Goal: Task Accomplishment & Management: Manage account settings

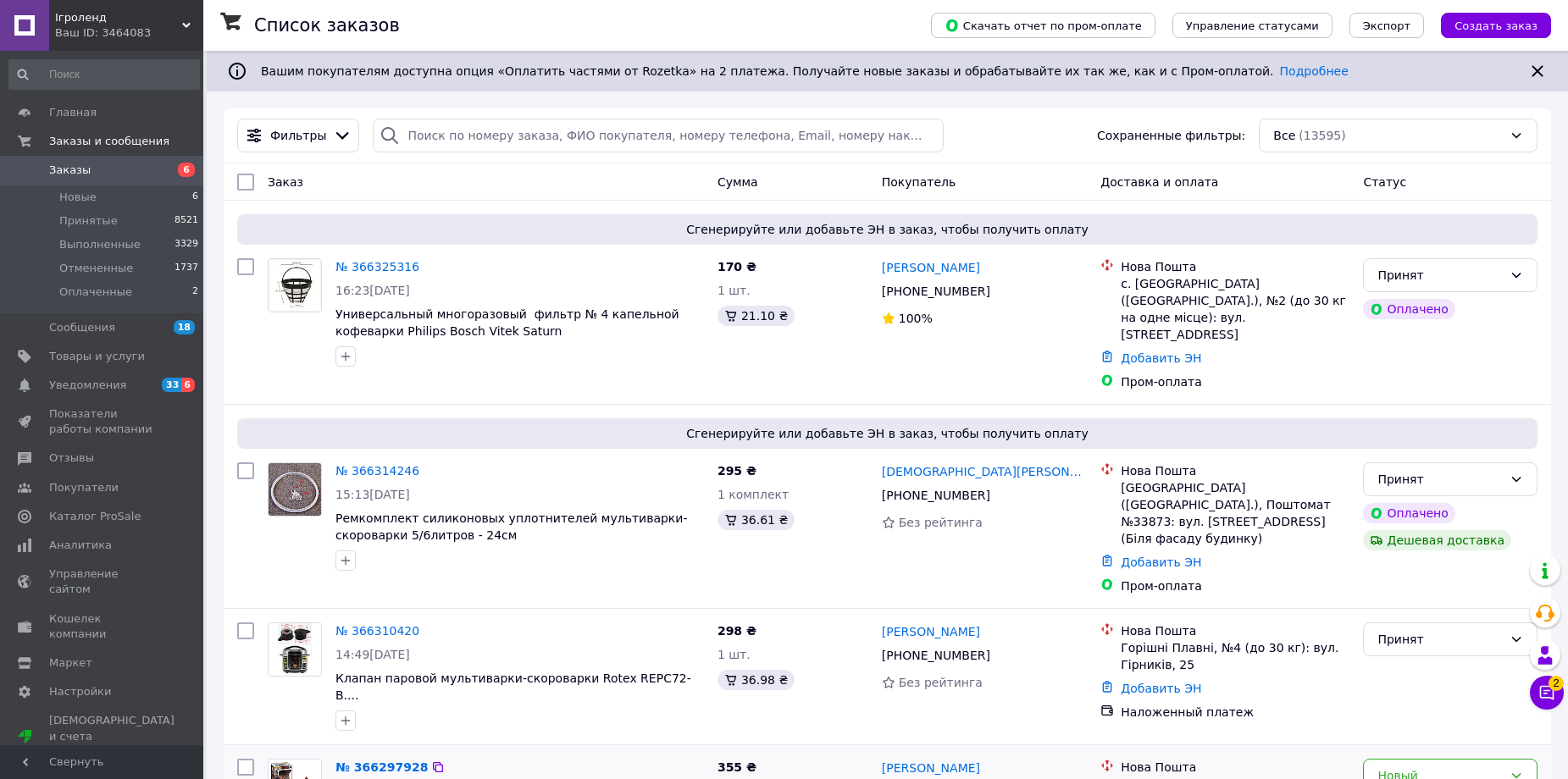
click at [361, 757] on div "№ 366297928" at bounding box center [382, 767] width 95 height 20
click at [383, 761] on link "№ 366297928" at bounding box center [382, 768] width 92 height 14
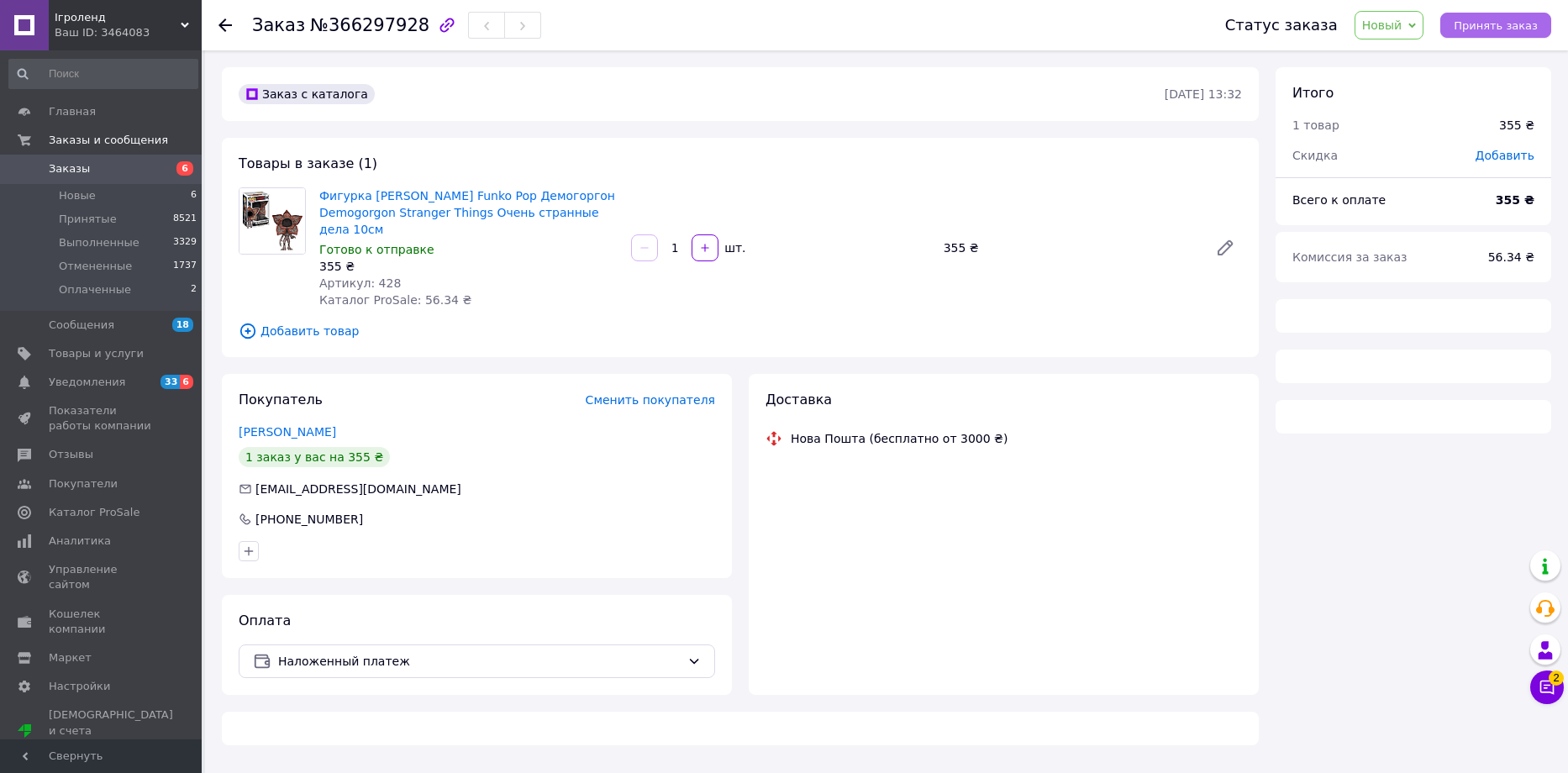
click at [1516, 20] on span "Принять заказ" at bounding box center [1495, 26] width 84 height 13
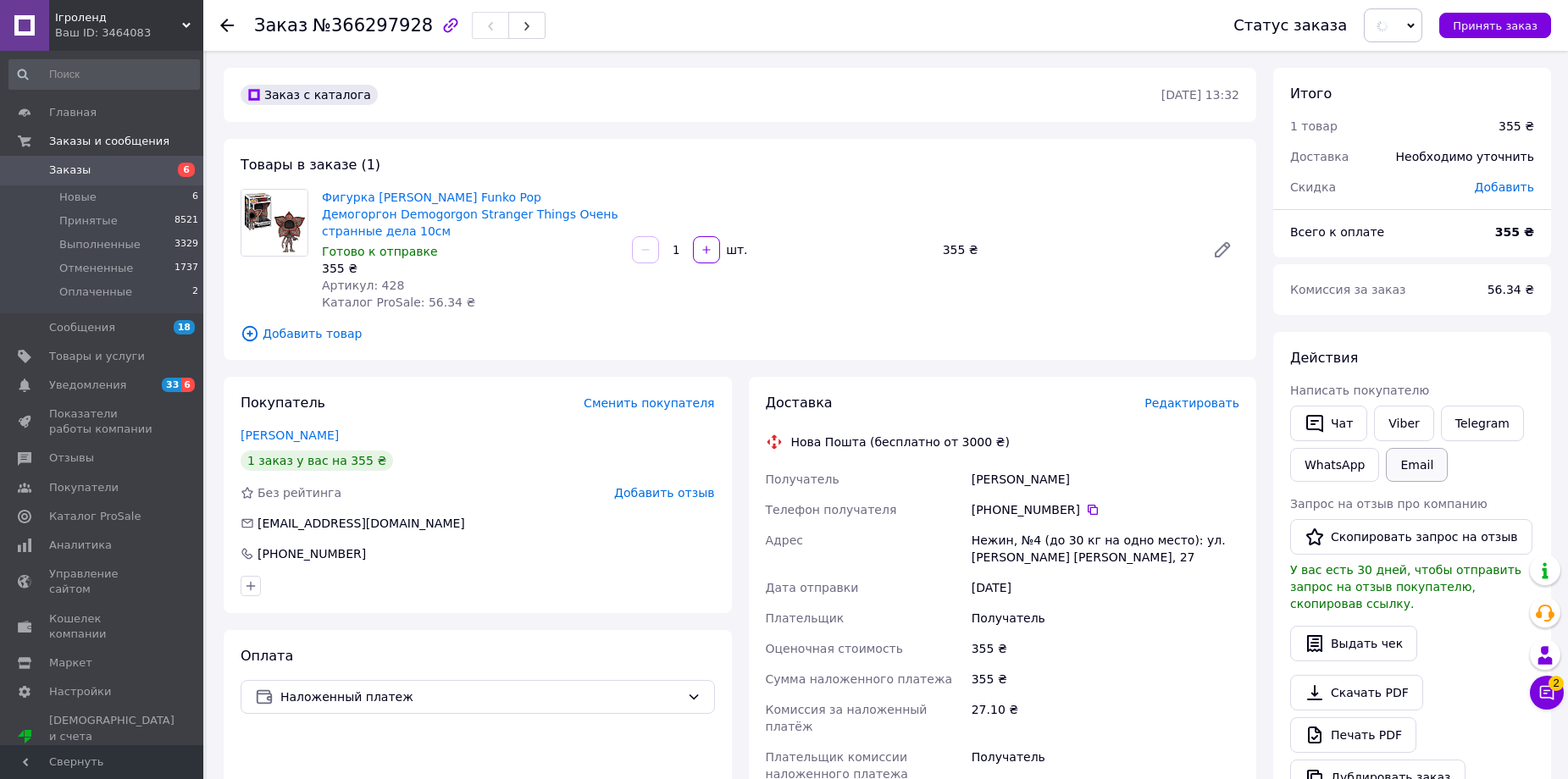
click at [1393, 468] on button "Email" at bounding box center [1417, 465] width 62 height 34
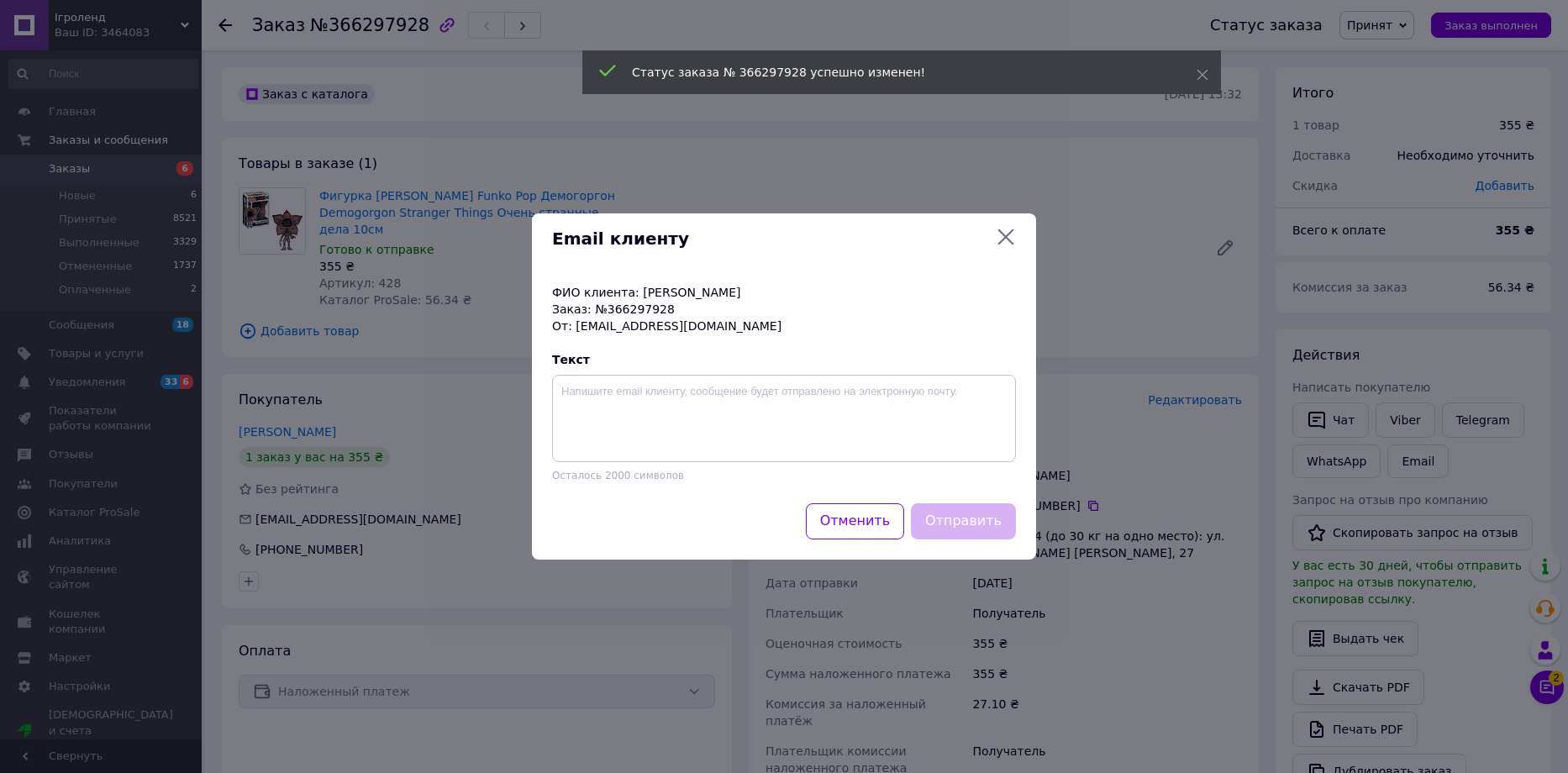
click at [1392, 423] on div "Email клиенту ФИО клиента: Нещерет Татьяна Заказ: №366297928 От: nesherettanya4…" at bounding box center [784, 386] width 1568 height 773
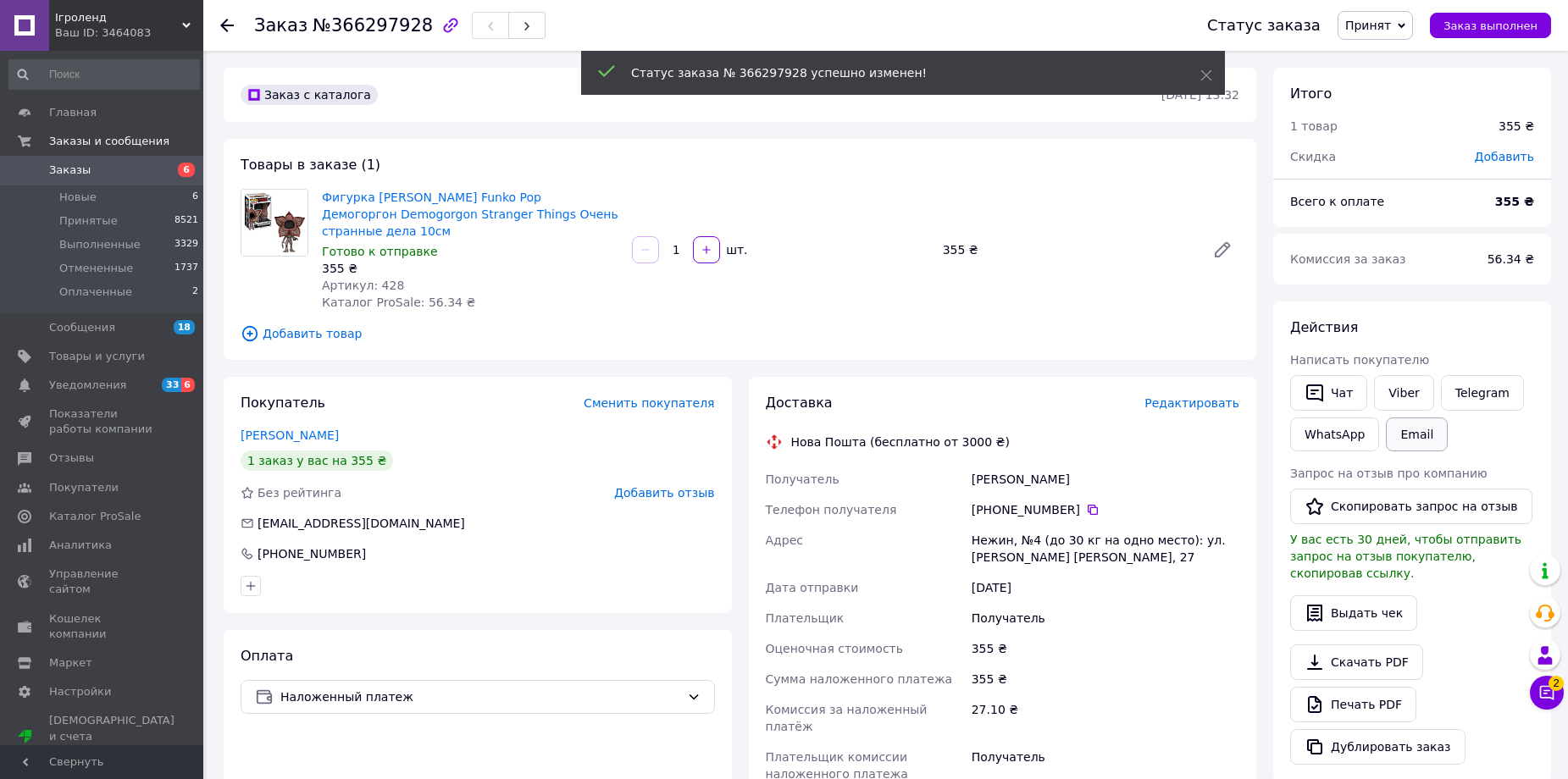
click at [1402, 425] on button "Email" at bounding box center [1417, 434] width 62 height 34
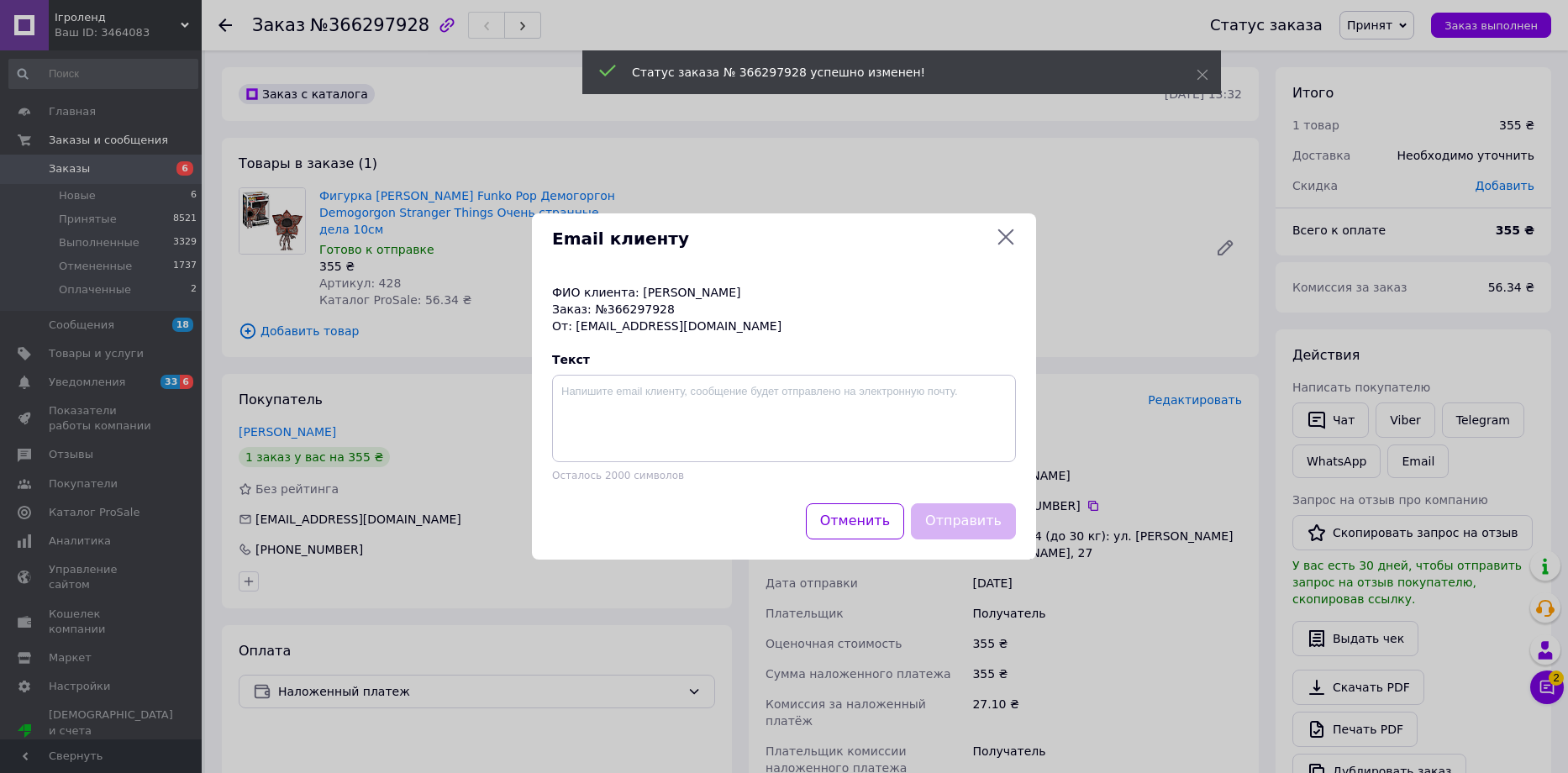
click at [1395, 386] on div "Email клиенту ФИО клиента: Нещерет Татьяна Заказ: №366297928 От: nesherettanya4…" at bounding box center [784, 386] width 1568 height 773
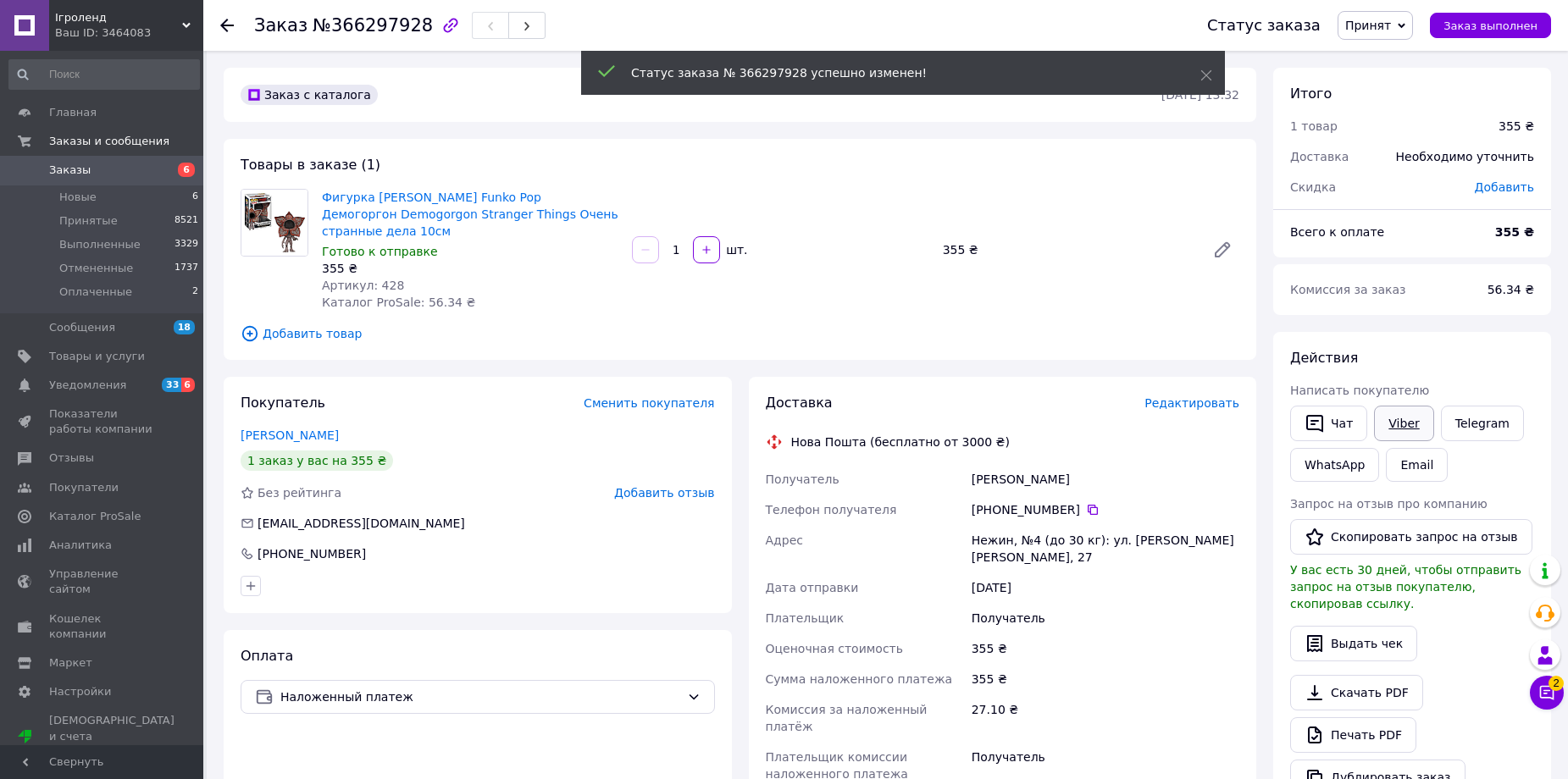
click at [1406, 415] on link "Viber" at bounding box center [1404, 423] width 60 height 36
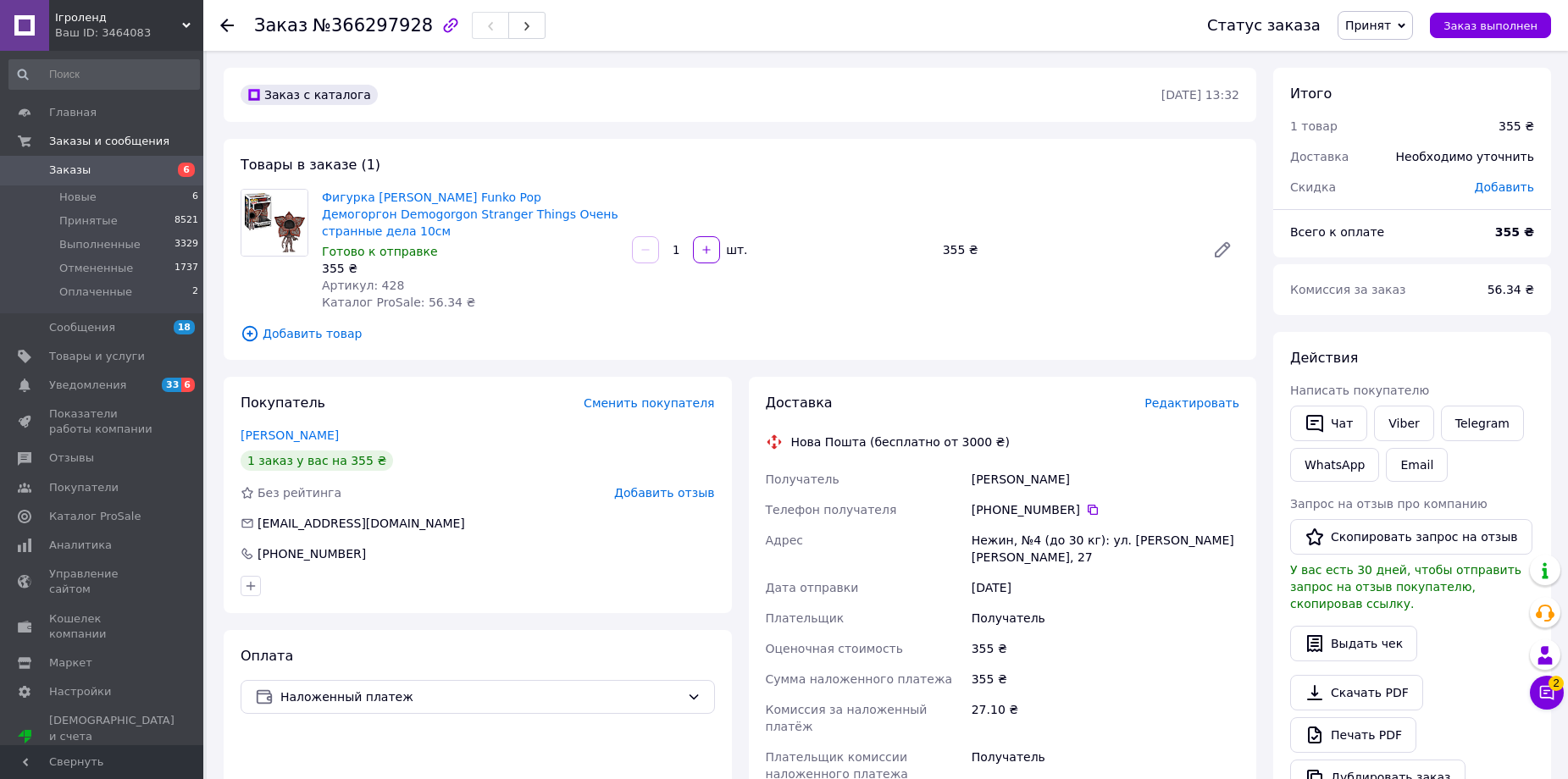
click at [132, 176] on span "Заказы" at bounding box center [102, 170] width 107 height 15
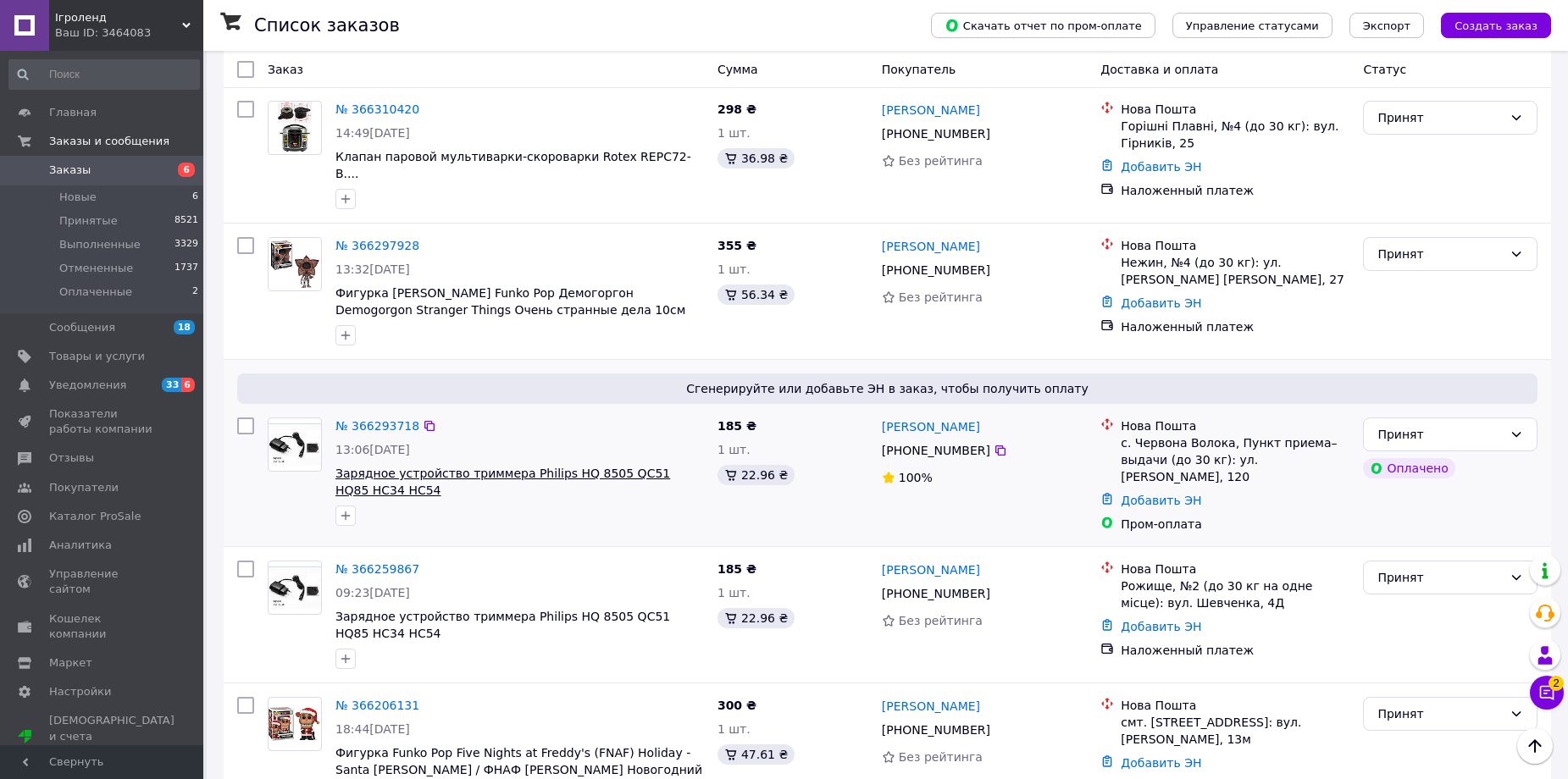
scroll to position [678, 0]
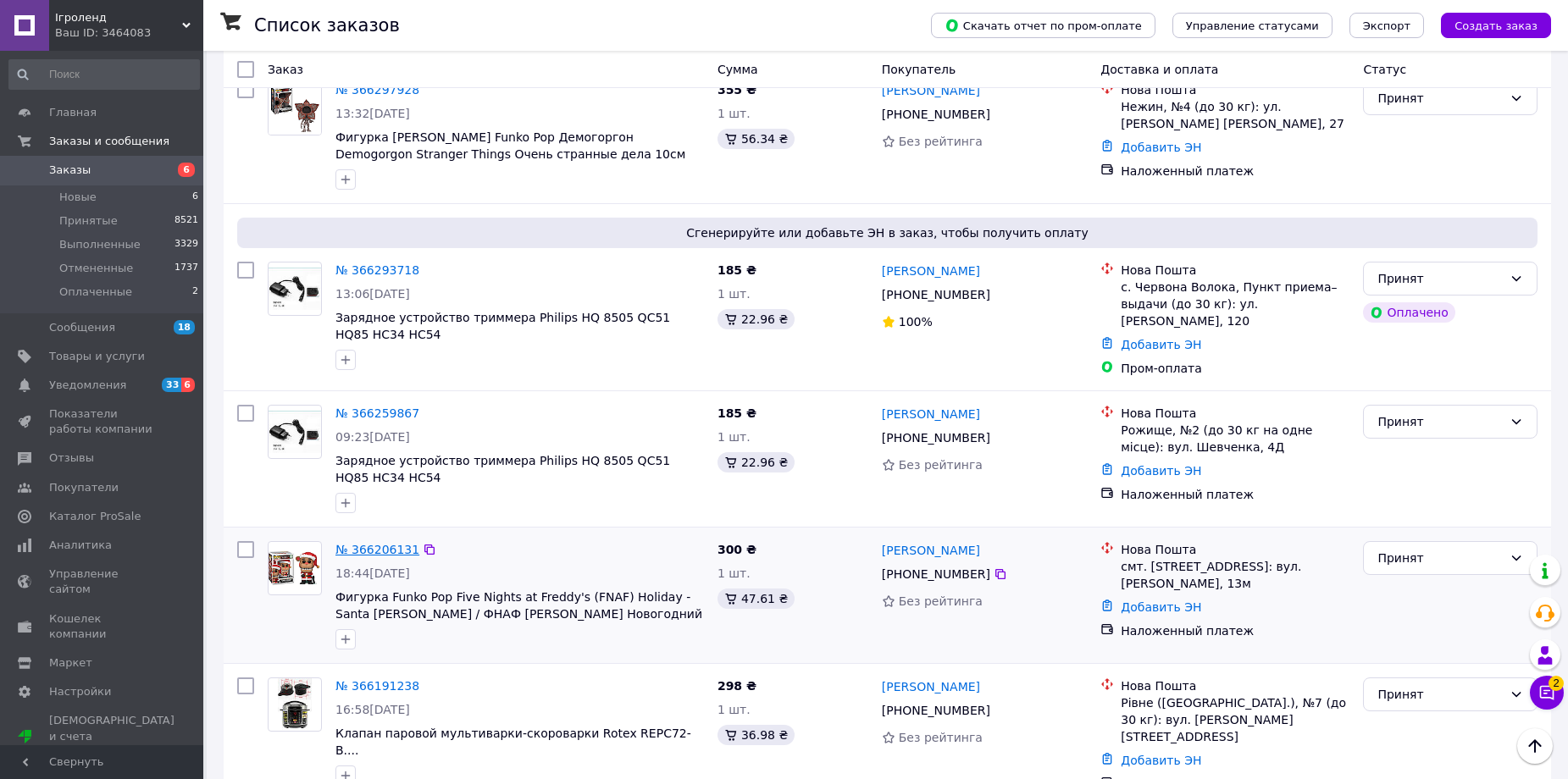
click at [386, 544] on link "№ 366206131" at bounding box center [378, 550] width 83 height 14
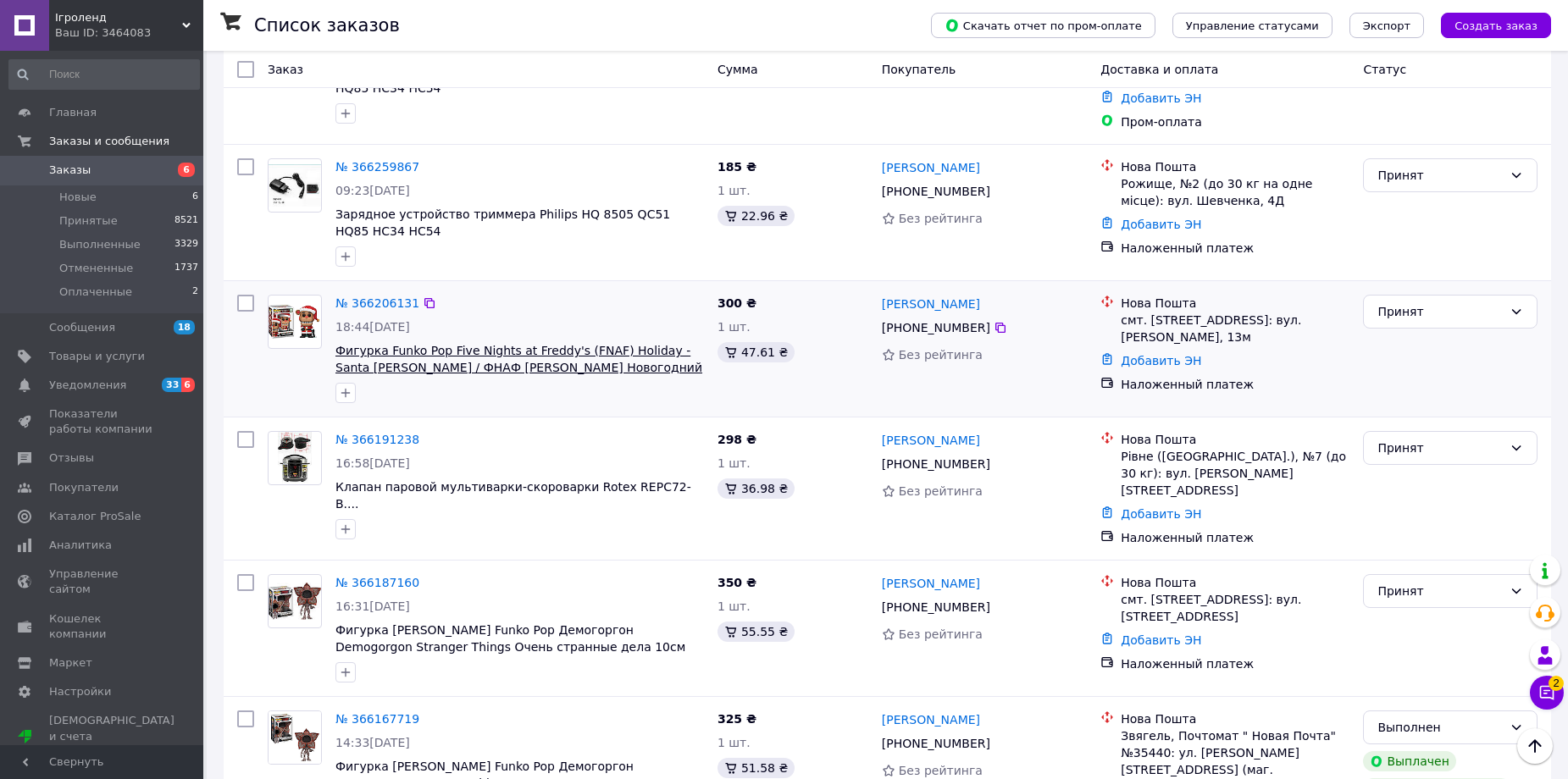
scroll to position [932, 0]
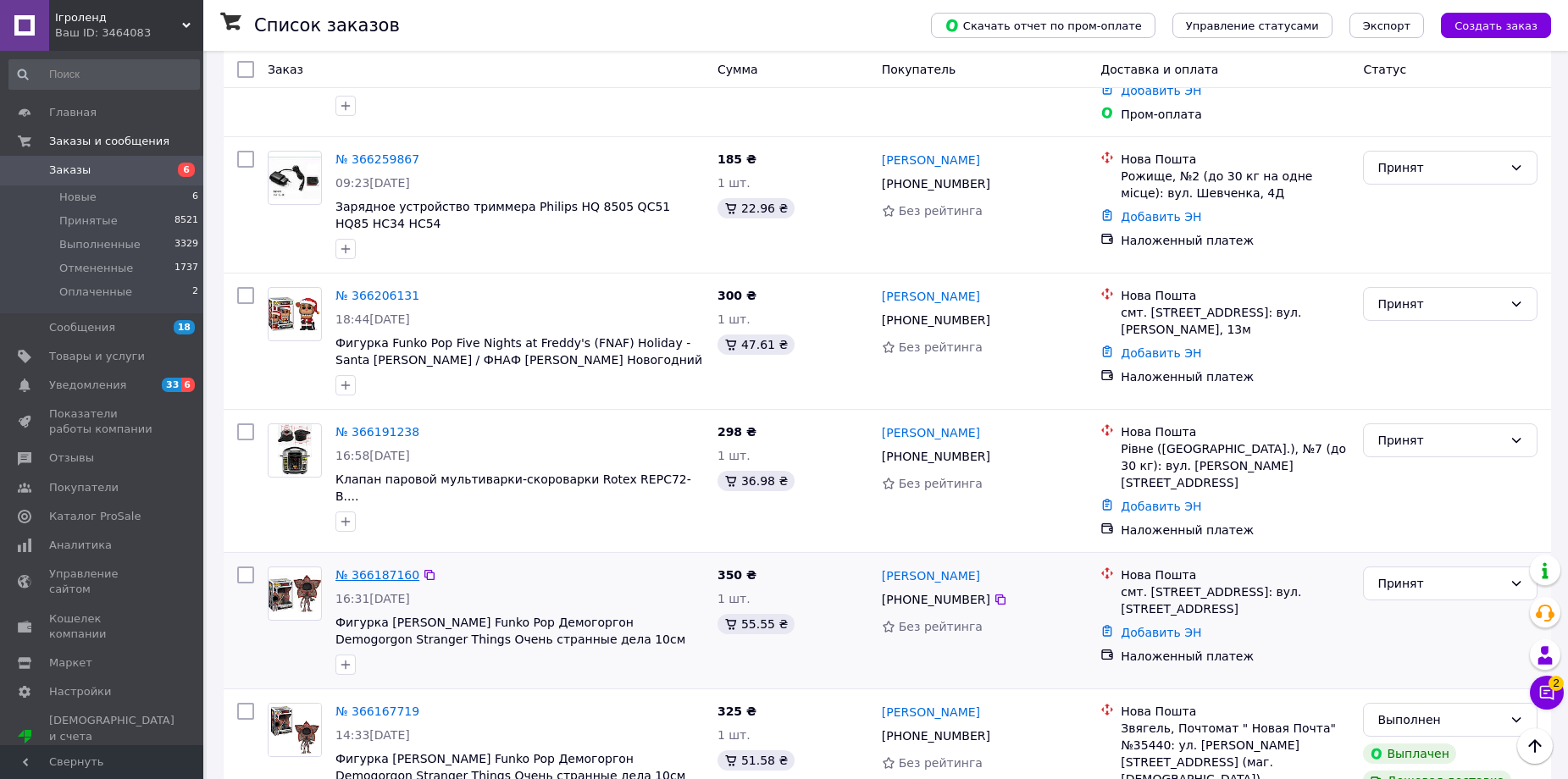
click at [383, 568] on link "№ 366187160" at bounding box center [378, 575] width 83 height 14
click at [381, 289] on link "№ 366206131" at bounding box center [378, 296] width 83 height 14
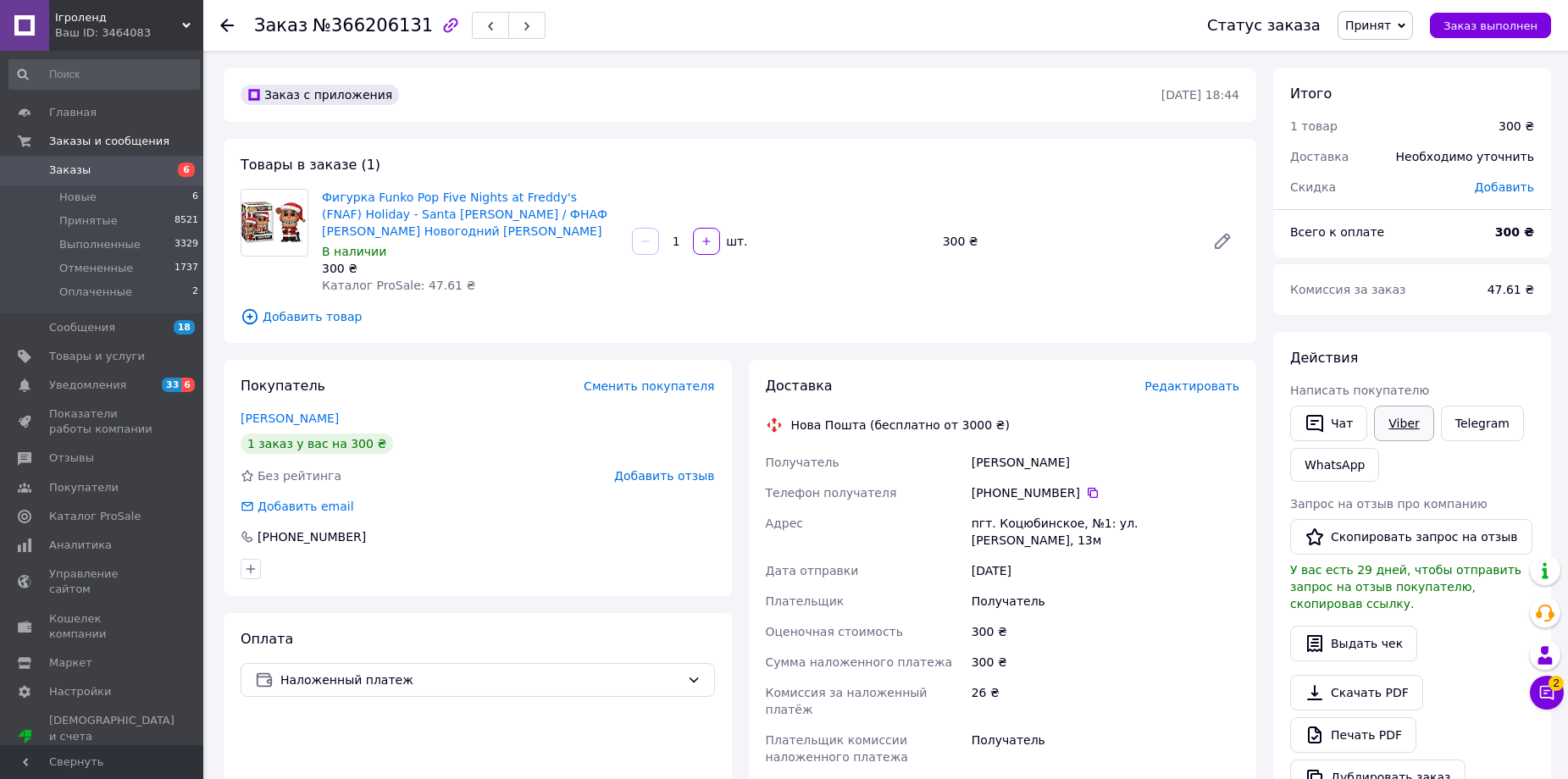
click at [1409, 421] on link "Viber" at bounding box center [1404, 423] width 60 height 36
click at [1399, 428] on link "Viber" at bounding box center [1404, 423] width 60 height 36
click at [1209, 389] on span "Редактировать" at bounding box center [1192, 387] width 95 height 14
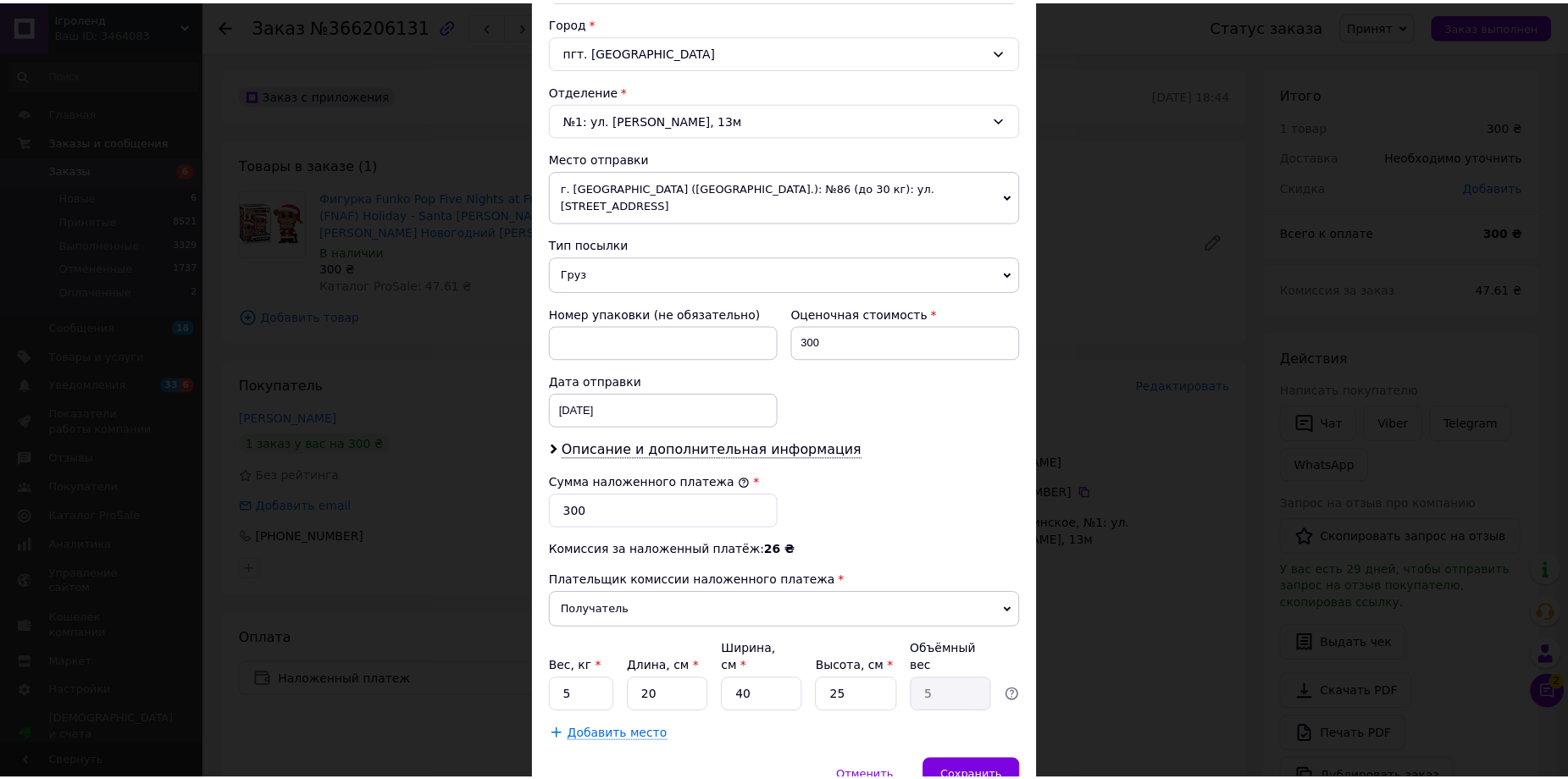
scroll to position [514, 0]
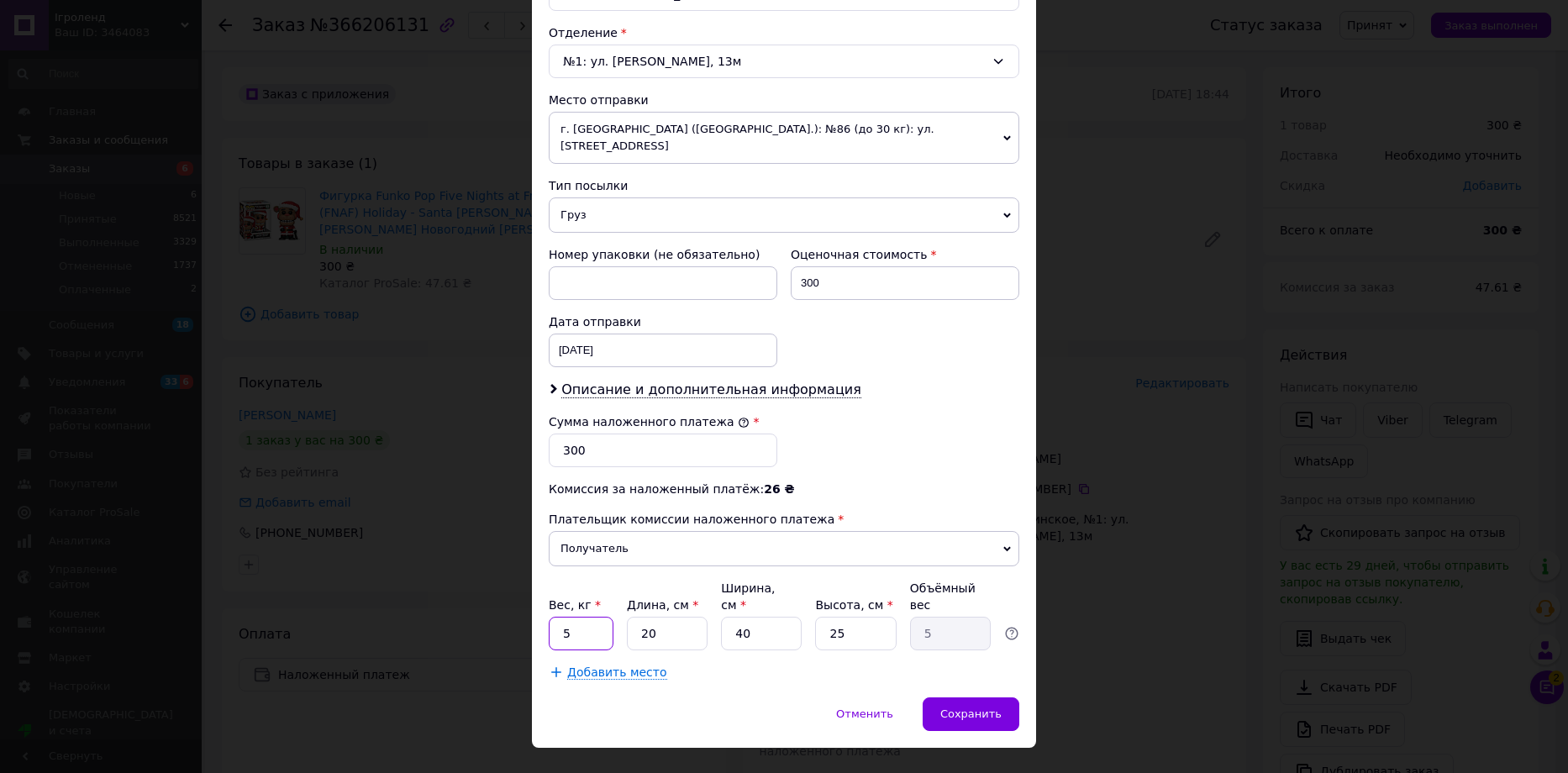
click at [574, 617] on input "5" at bounding box center [581, 634] width 65 height 34
type input "1"
type input "0.25"
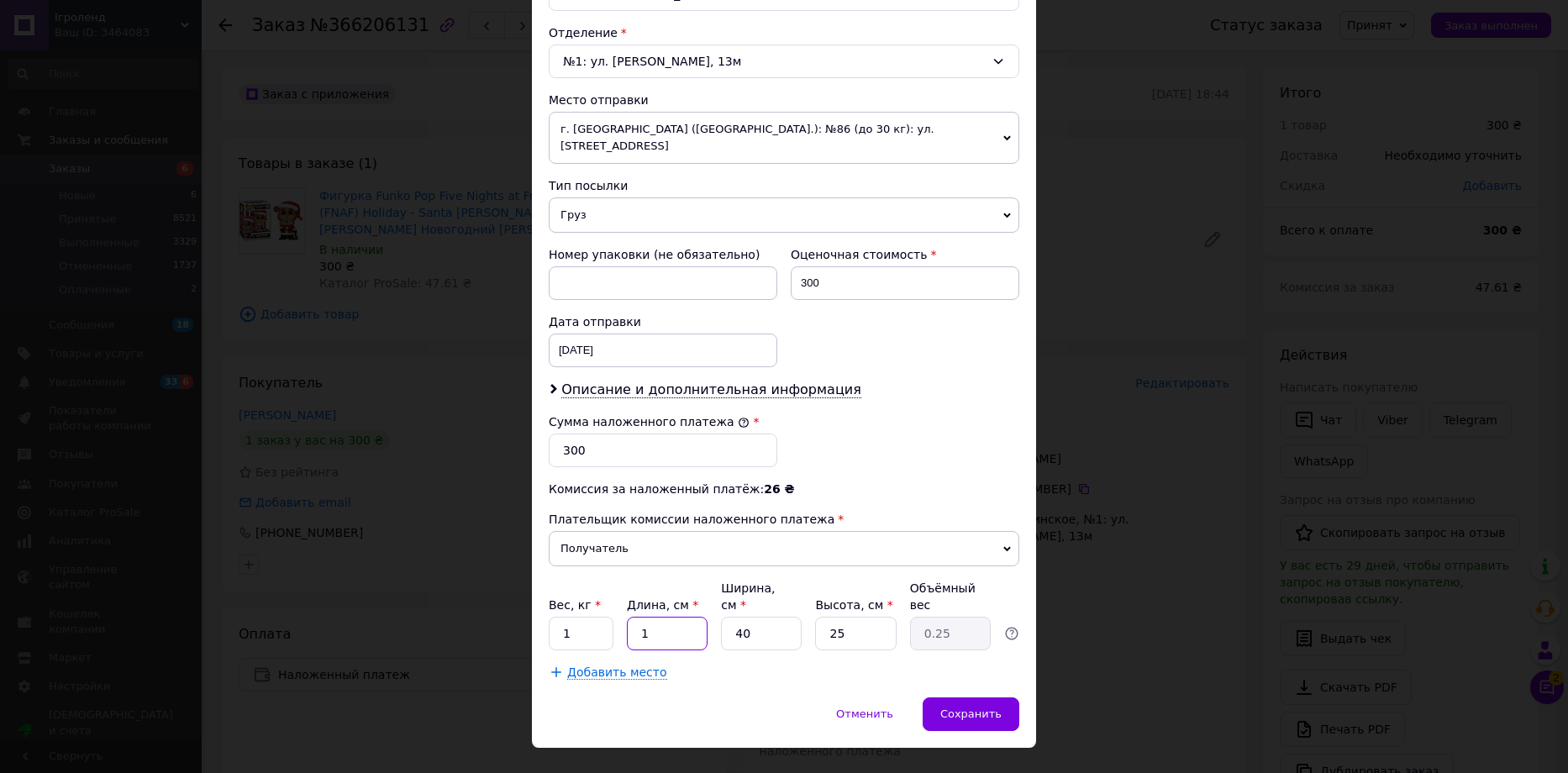
type input "1"
type input "0.1"
type input "1"
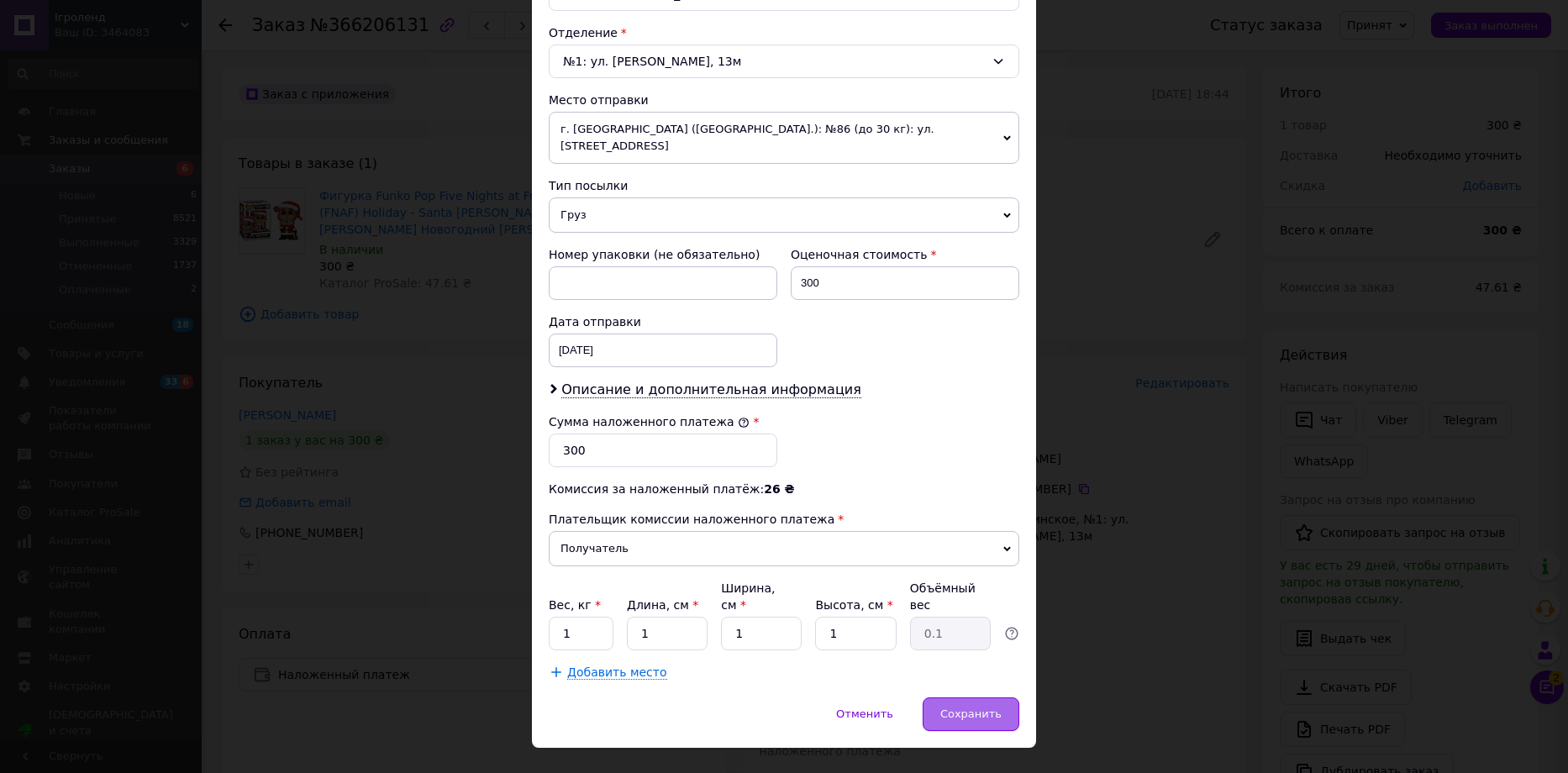
click at [979, 698] on div "Сохранить" at bounding box center [971, 715] width 97 height 34
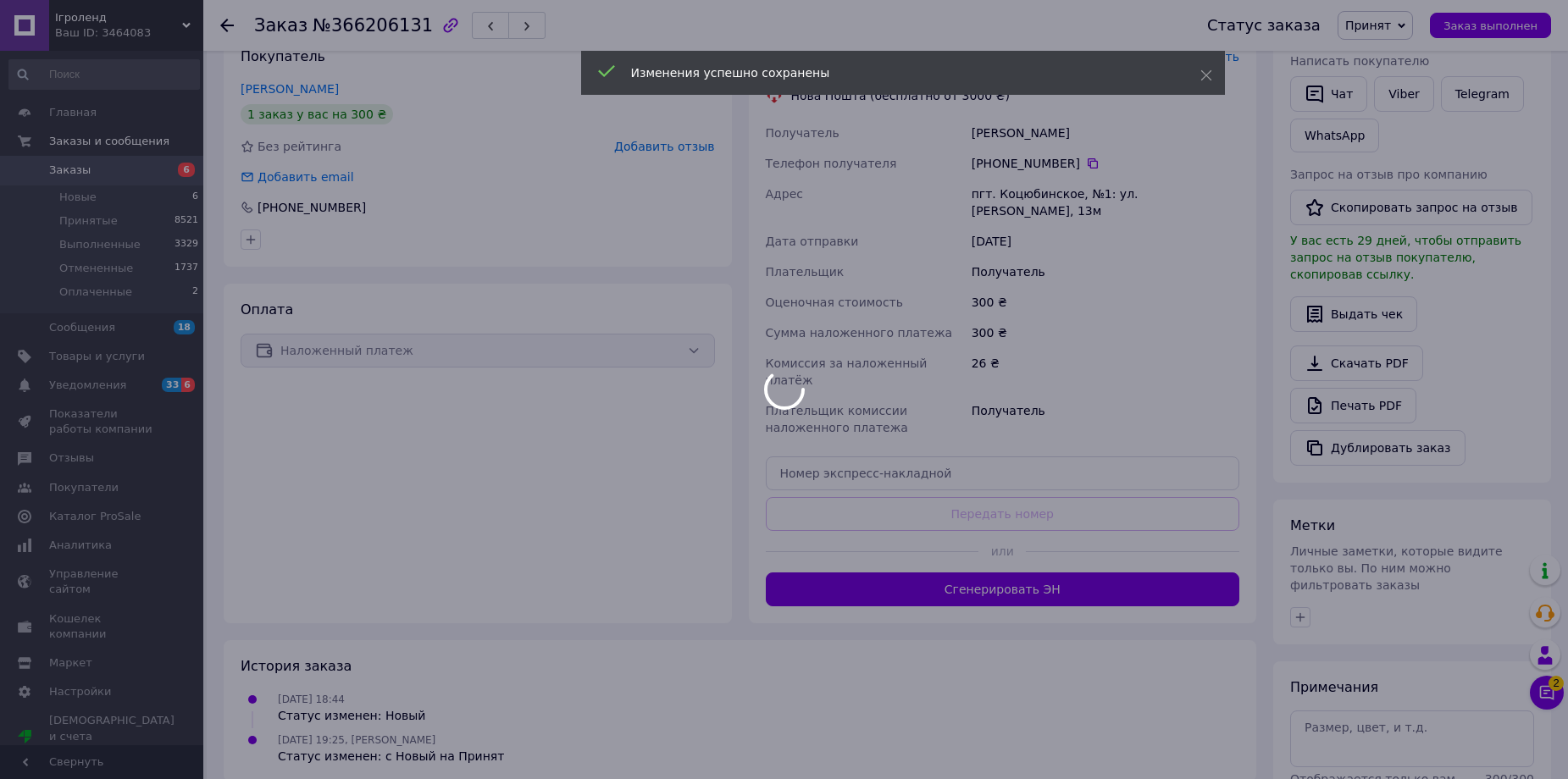
scroll to position [339, 0]
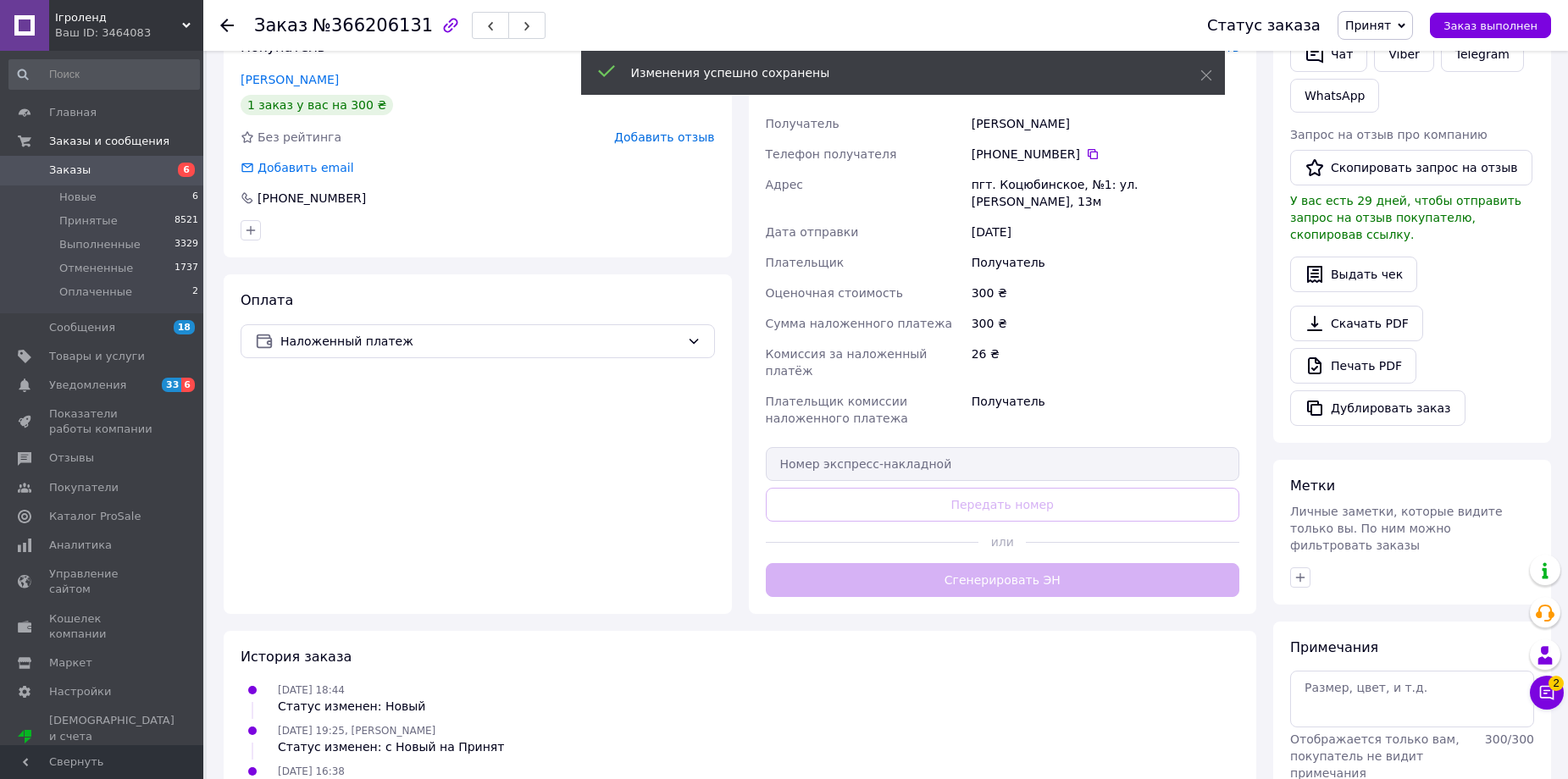
click at [975, 550] on div "Доставка Редактировать Нова Пошта (бесплатно от 3000 ₴) Получатель Валюх Володи…" at bounding box center [1004, 317] width 475 height 559
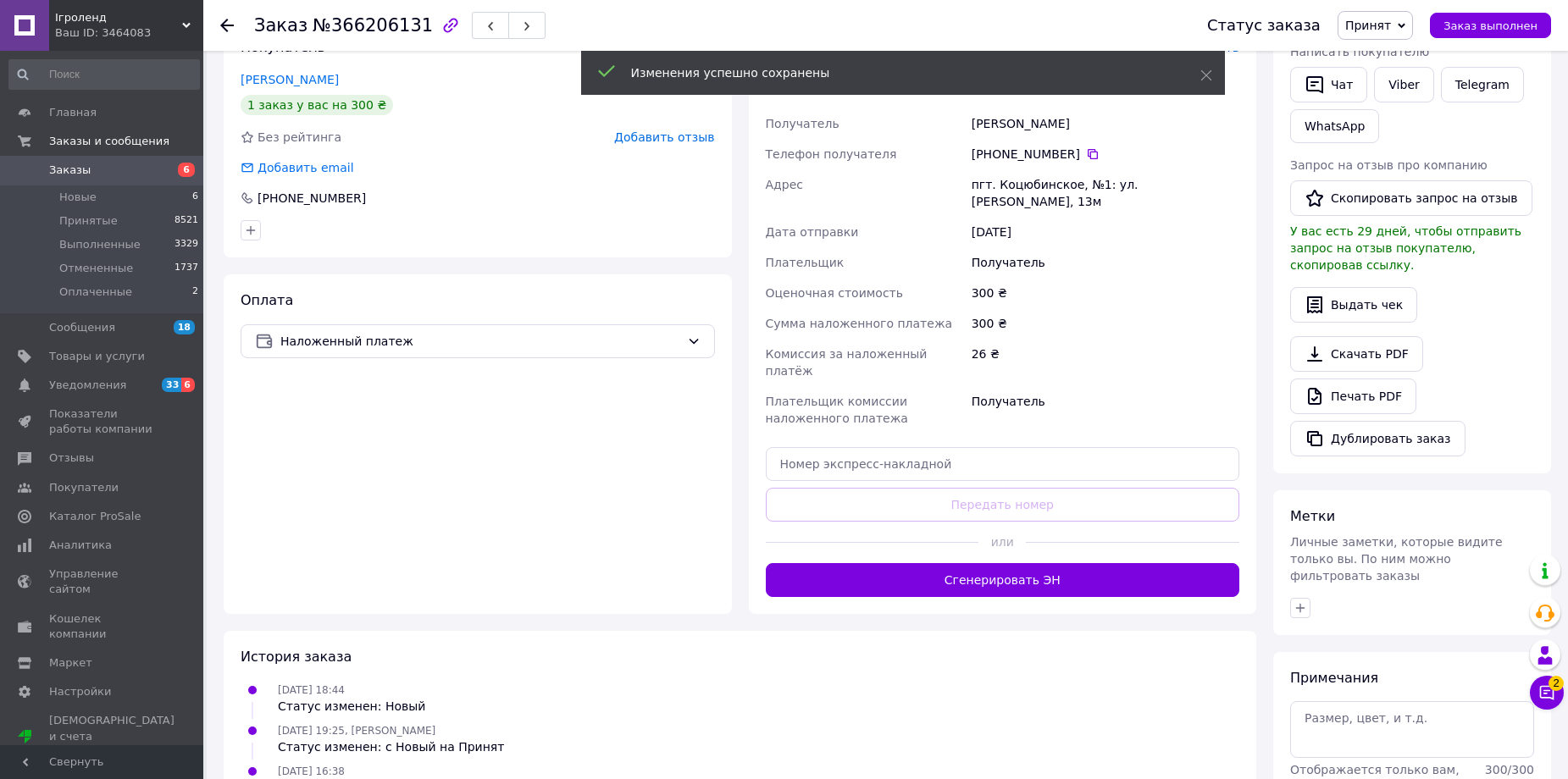
click at [900, 522] on div at bounding box center [872, 543] width 214 height 42
drag, startPoint x: 898, startPoint y: 546, endPoint x: 750, endPoint y: 550, distance: 148.1
click at [898, 563] on button "Сгенерировать ЭН" at bounding box center [1004, 580] width 475 height 34
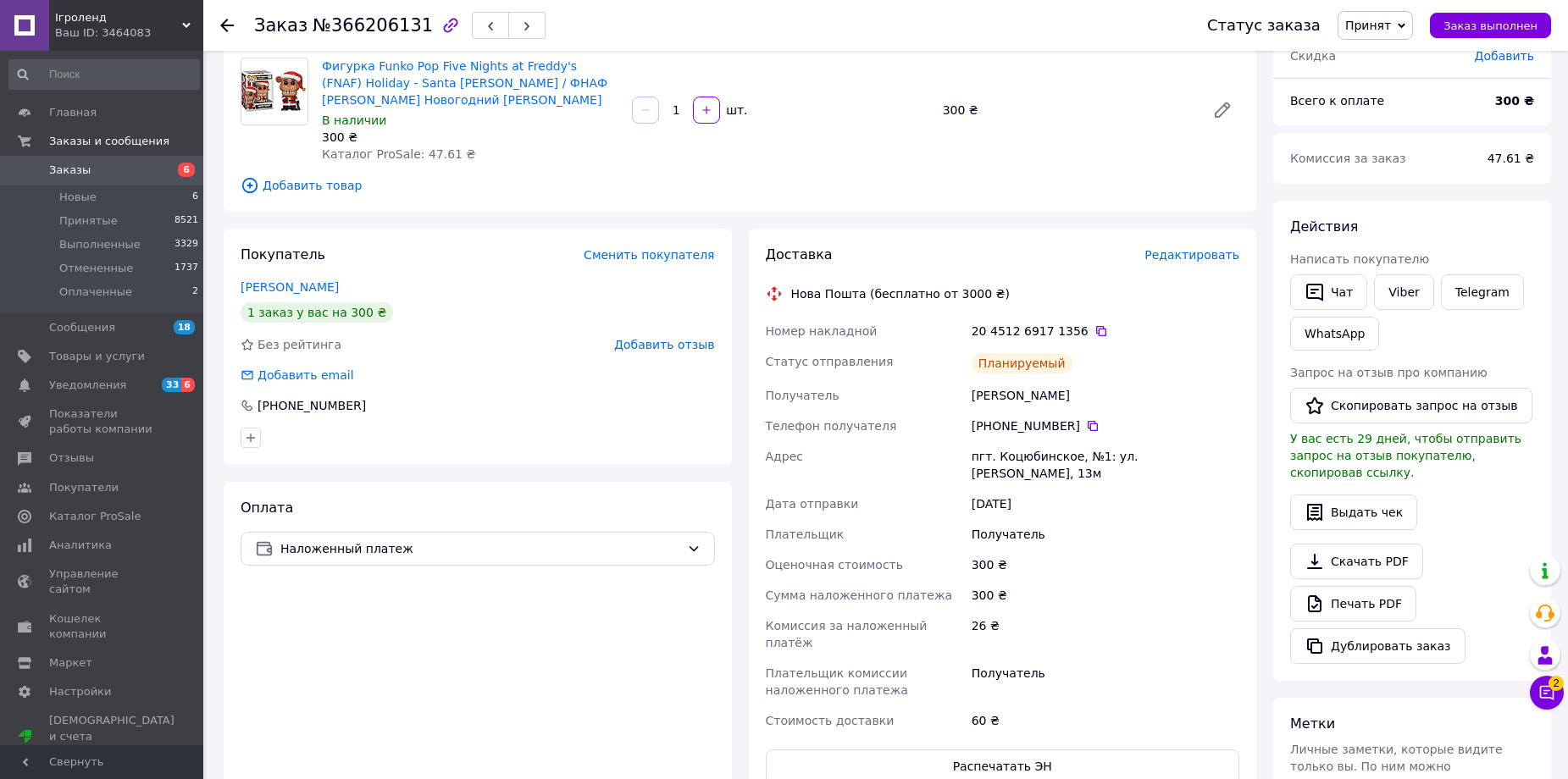
scroll to position [0, 0]
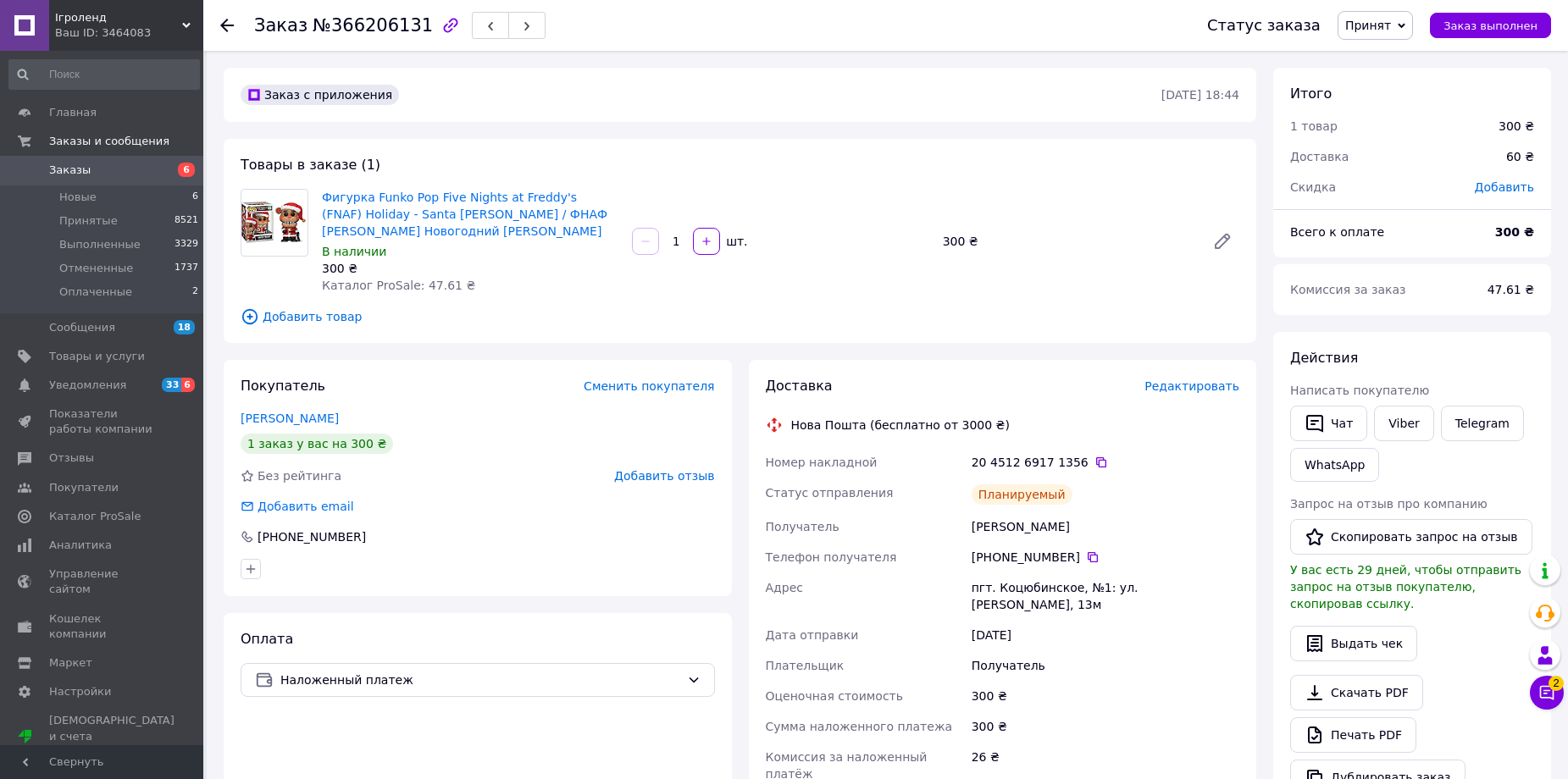
click at [100, 173] on span "Заказы" at bounding box center [102, 170] width 107 height 15
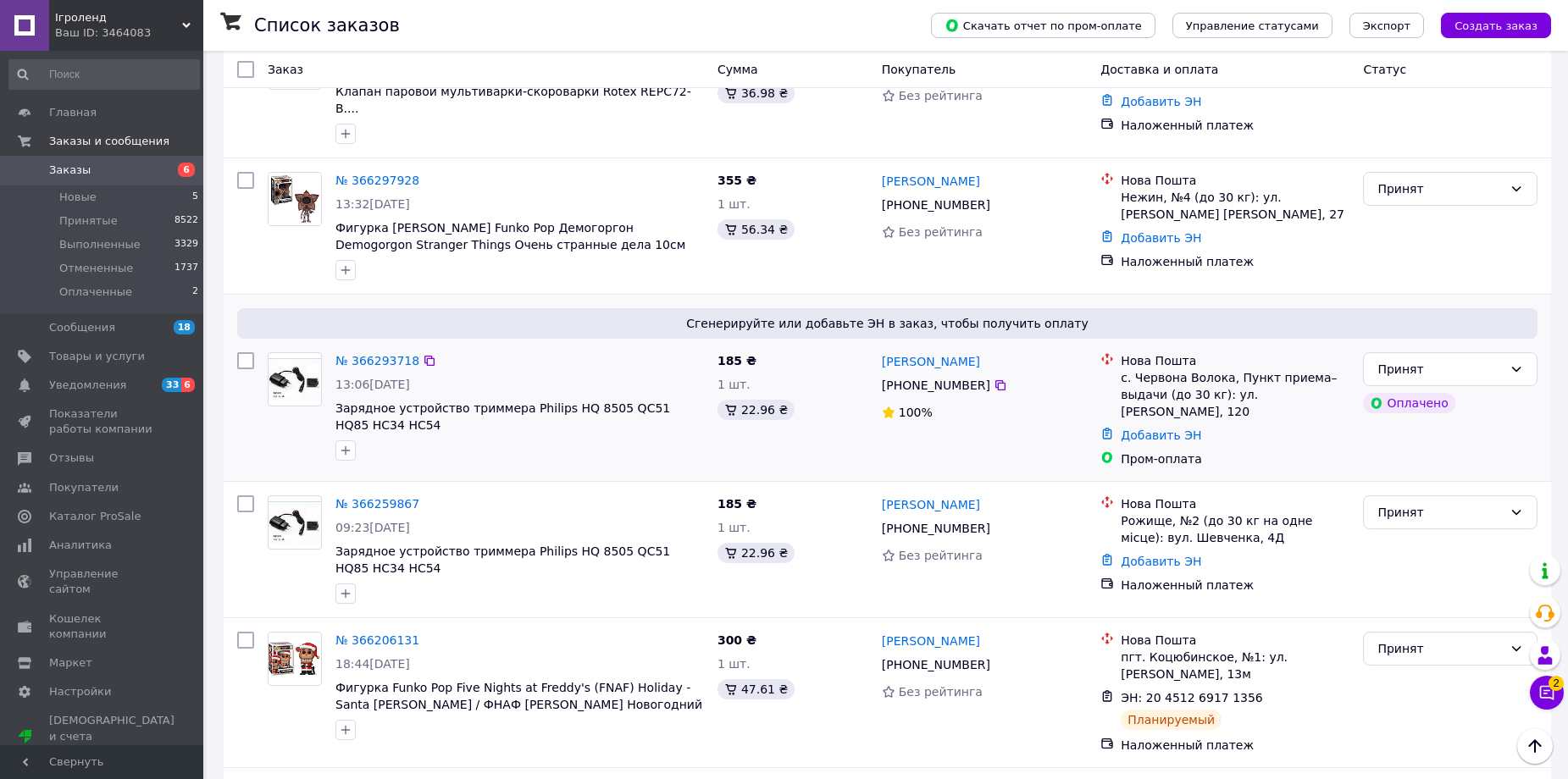
scroll to position [254, 0]
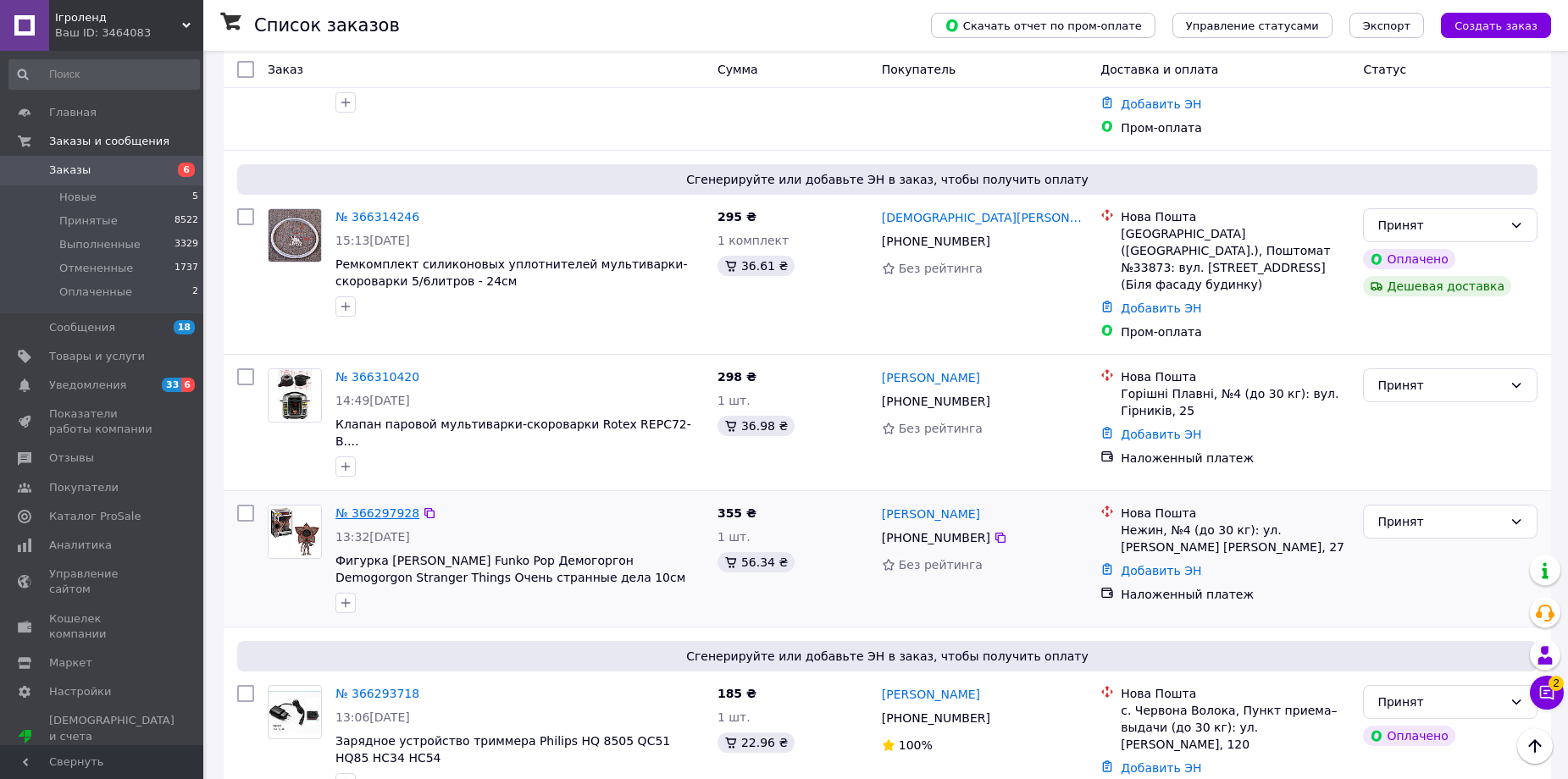
click at [406, 507] on link "№ 366297928" at bounding box center [378, 514] width 83 height 14
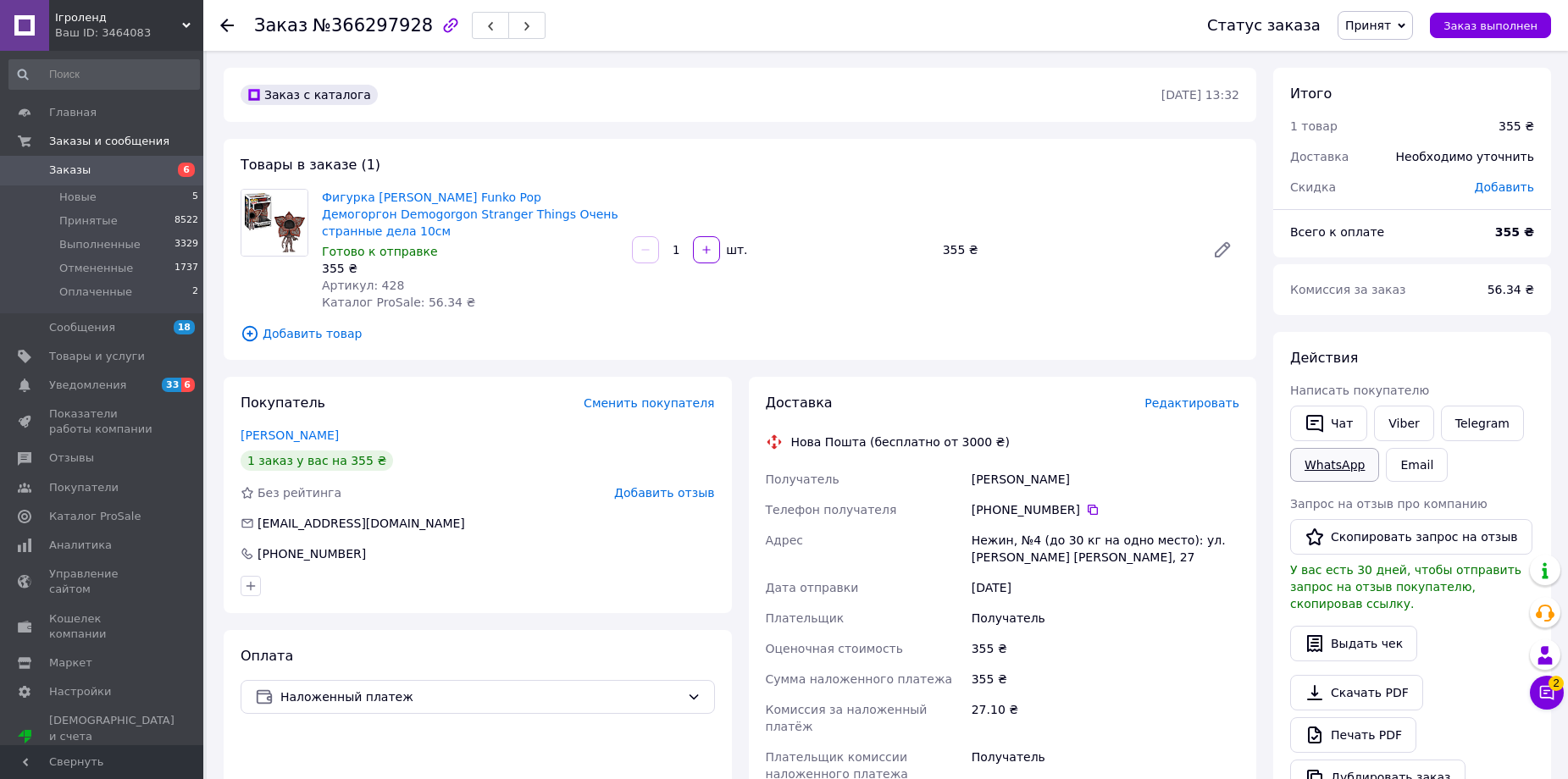
drag, startPoint x: 1399, startPoint y: 419, endPoint x: 1343, endPoint y: 453, distance: 65.5
click at [1400, 418] on link "Viber" at bounding box center [1404, 423] width 60 height 36
click at [57, 170] on span "Заказы" at bounding box center [70, 170] width 42 height 15
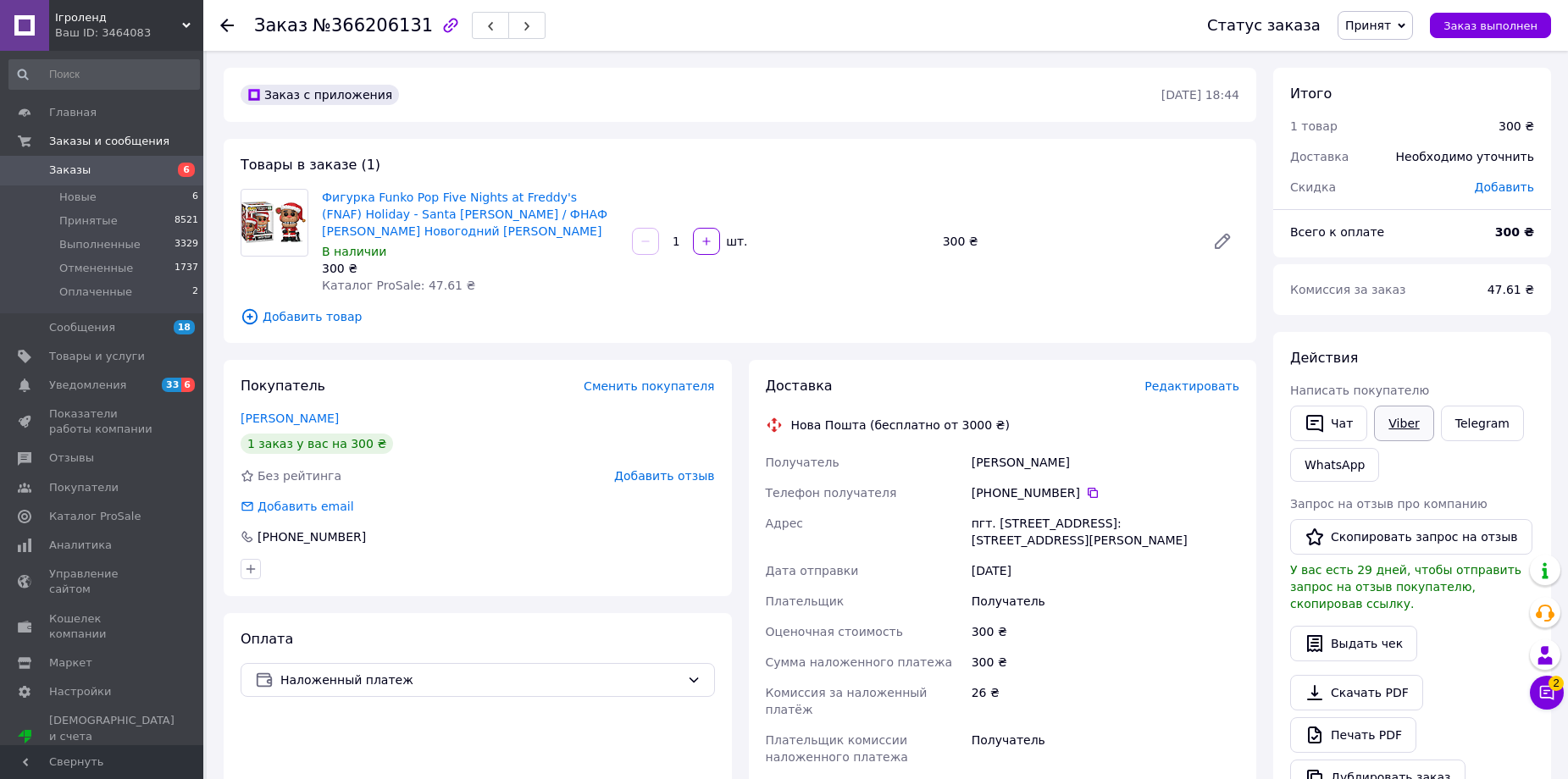
click at [1393, 417] on link "Viber" at bounding box center [1404, 423] width 60 height 36
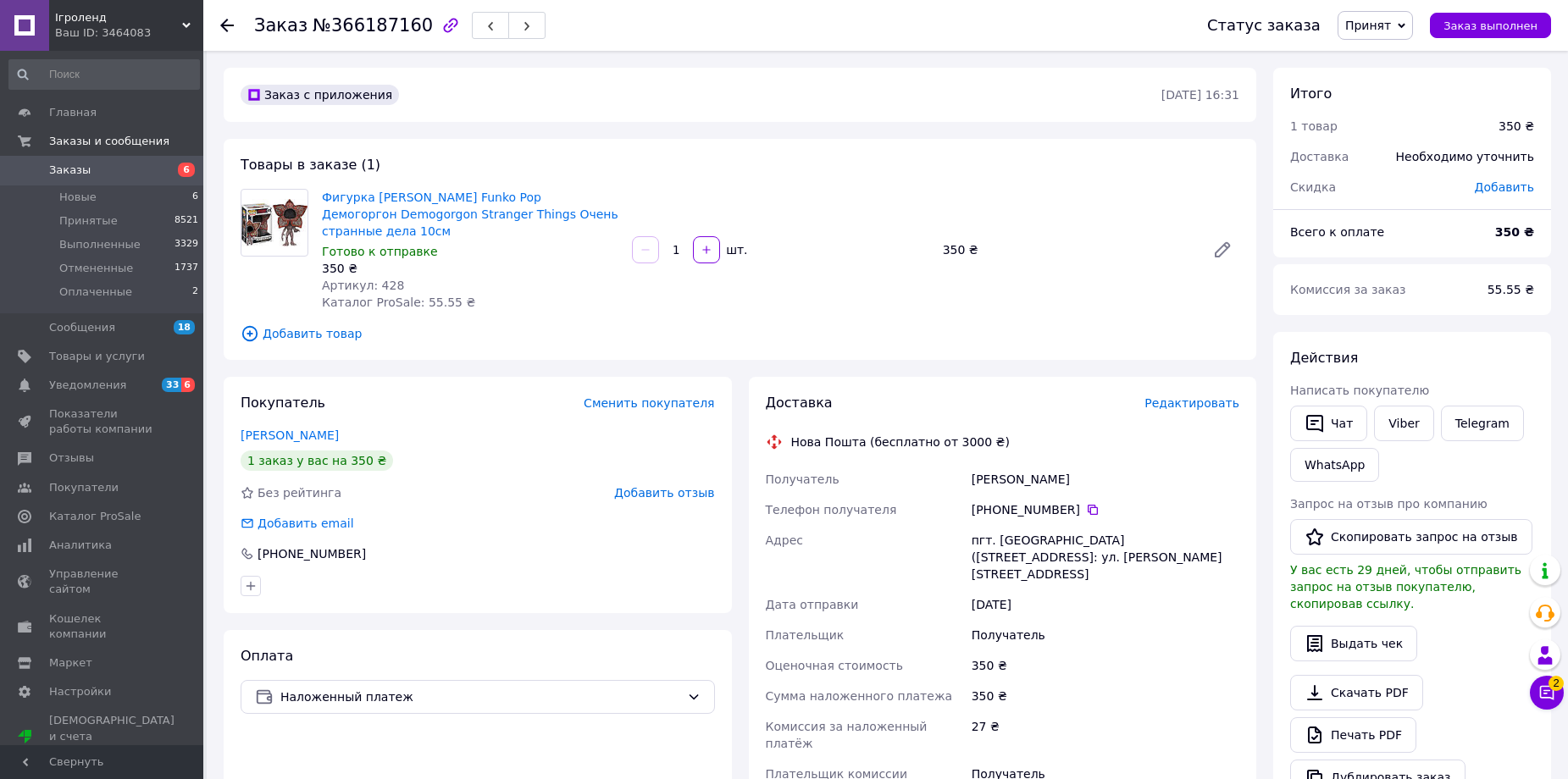
click at [1187, 408] on span "Редактировать" at bounding box center [1192, 403] width 95 height 14
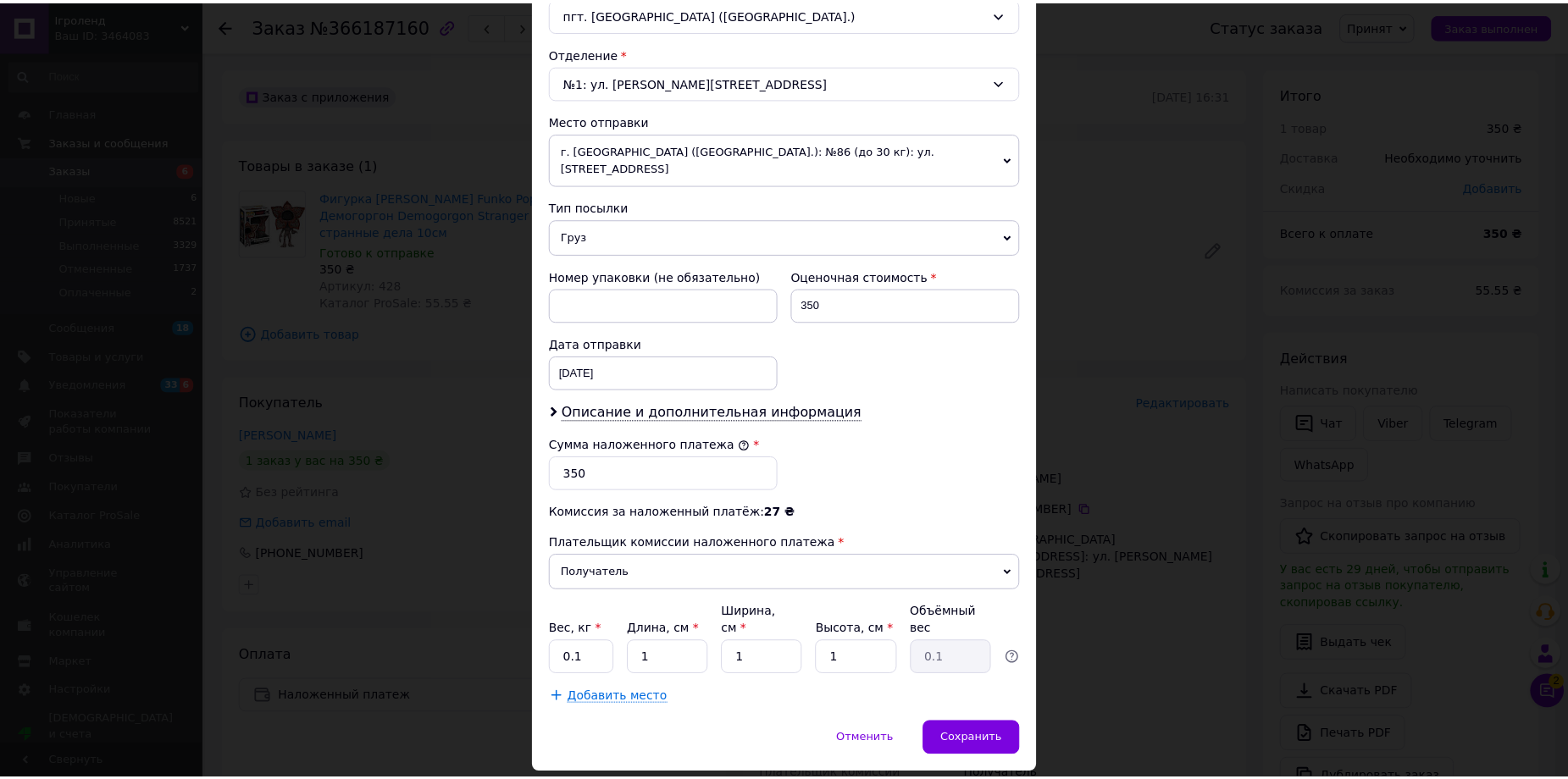
scroll to position [514, 0]
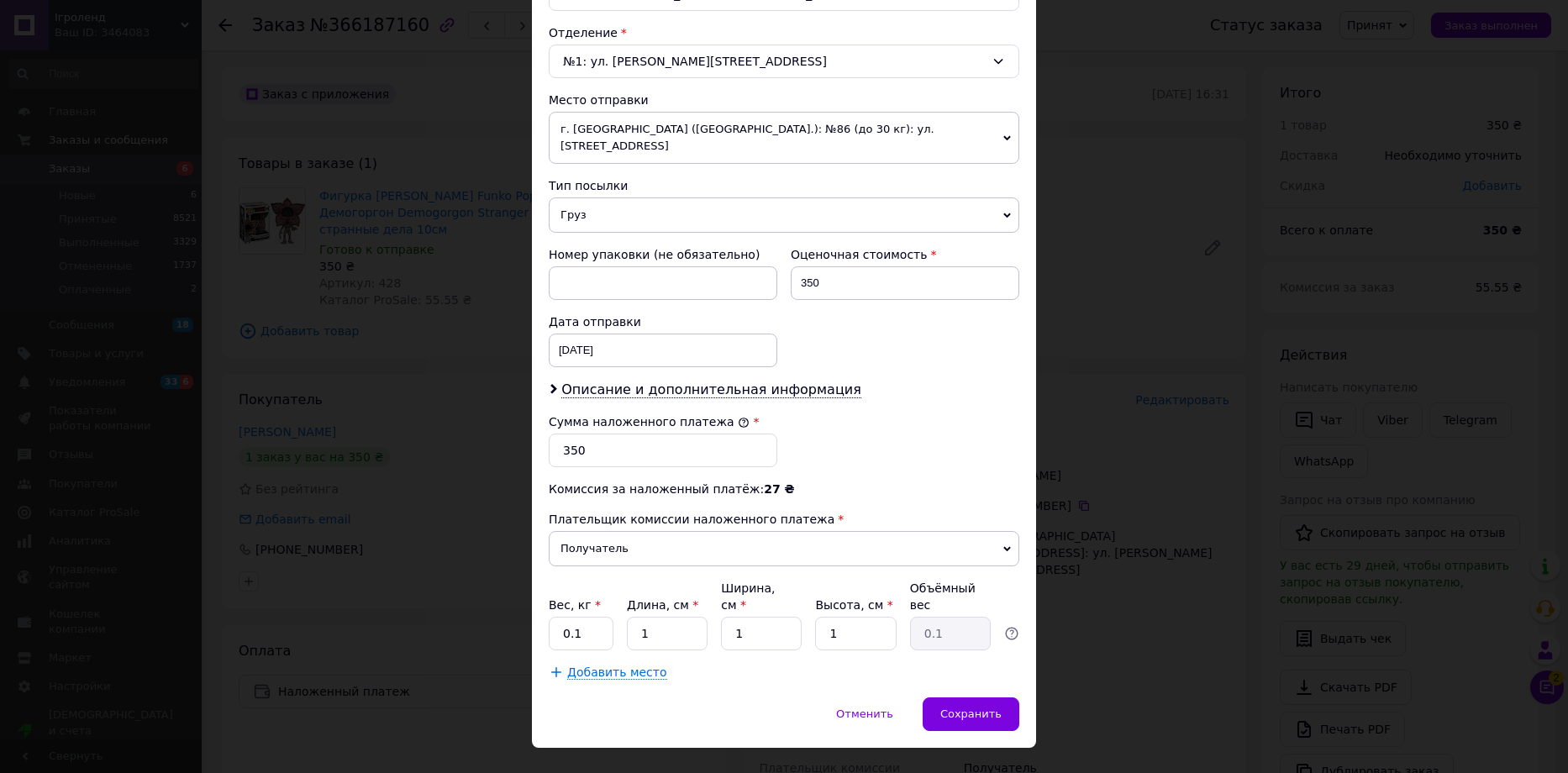
click at [1074, 651] on div "× Редактирование доставки Способ доставки Нова Пошта (бесплатно от 3000 ₴) Плат…" at bounding box center [784, 386] width 1568 height 773
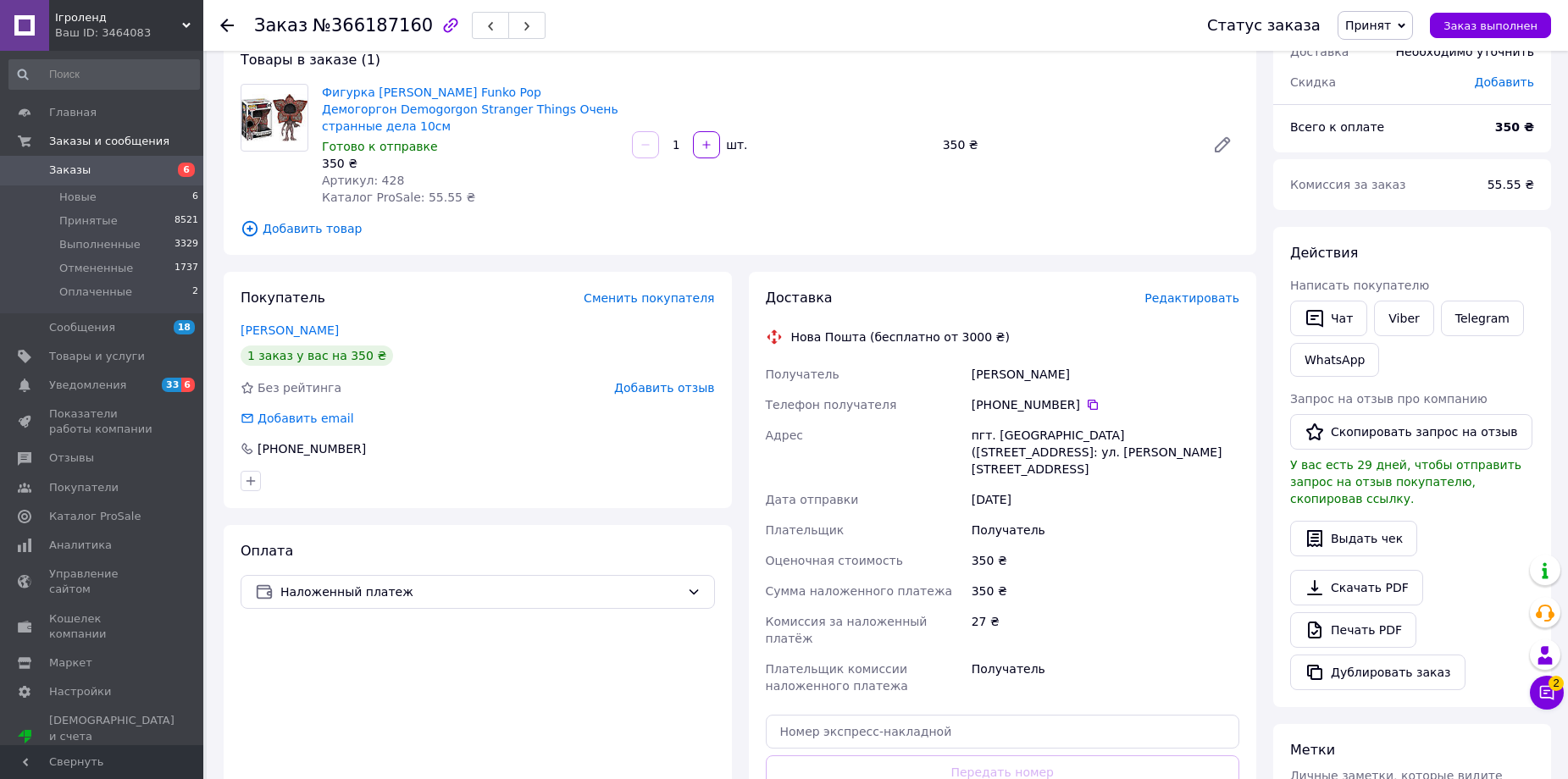
scroll to position [339, 0]
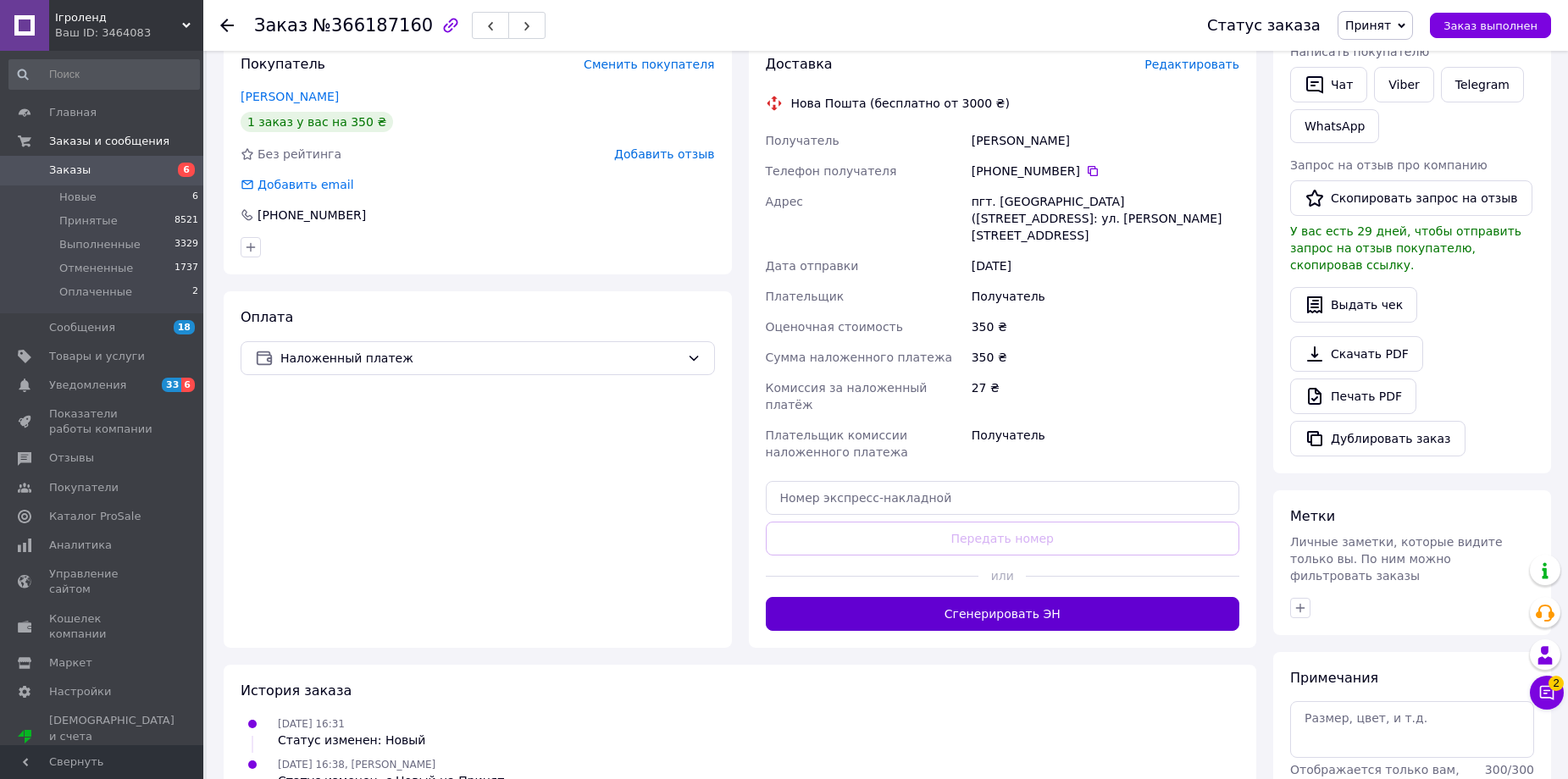
click at [999, 597] on button "Сгенерировать ЭН" at bounding box center [1004, 614] width 475 height 34
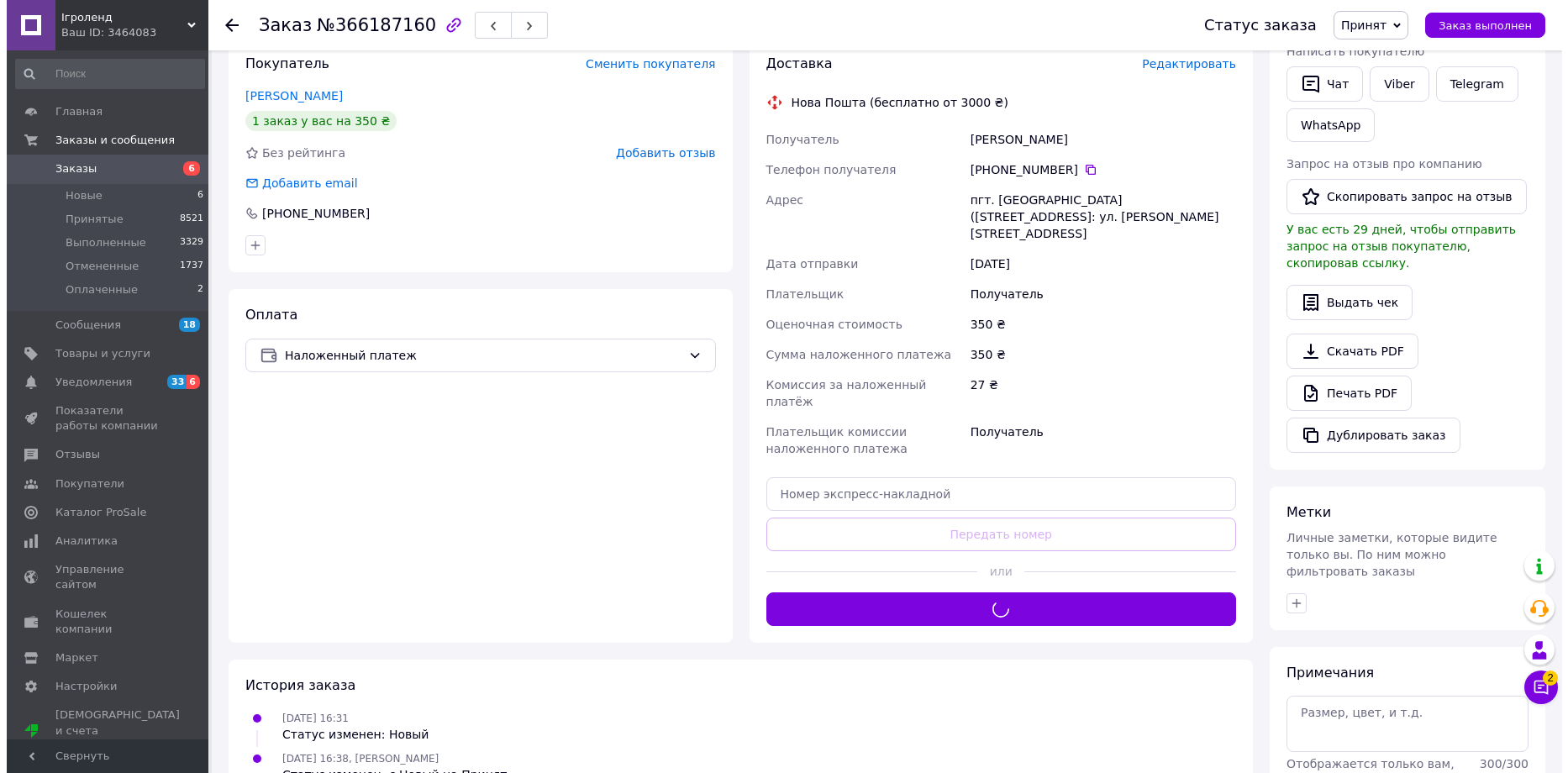
scroll to position [0, 0]
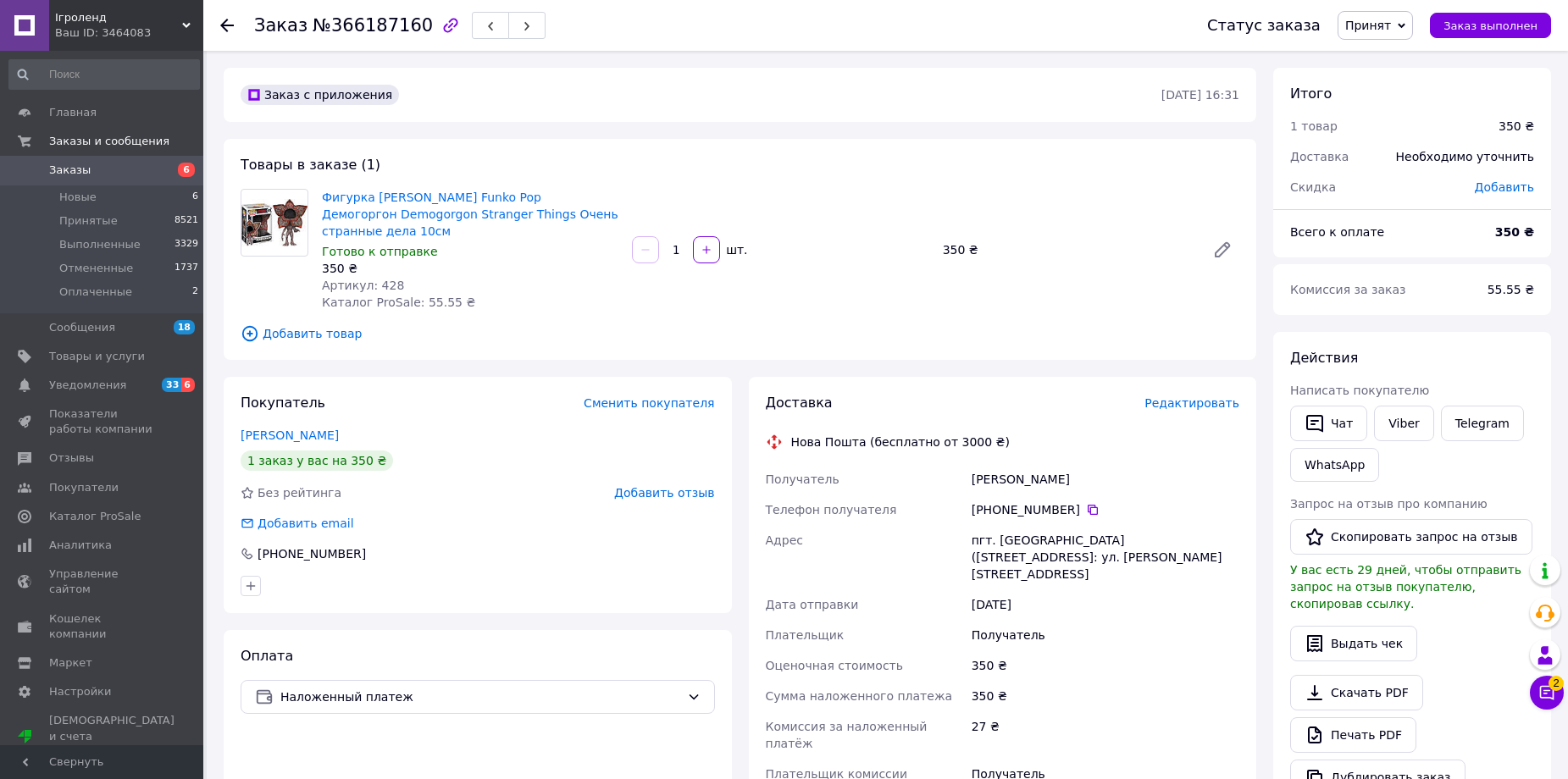
click at [1197, 402] on span "Редактировать" at bounding box center [1192, 403] width 95 height 14
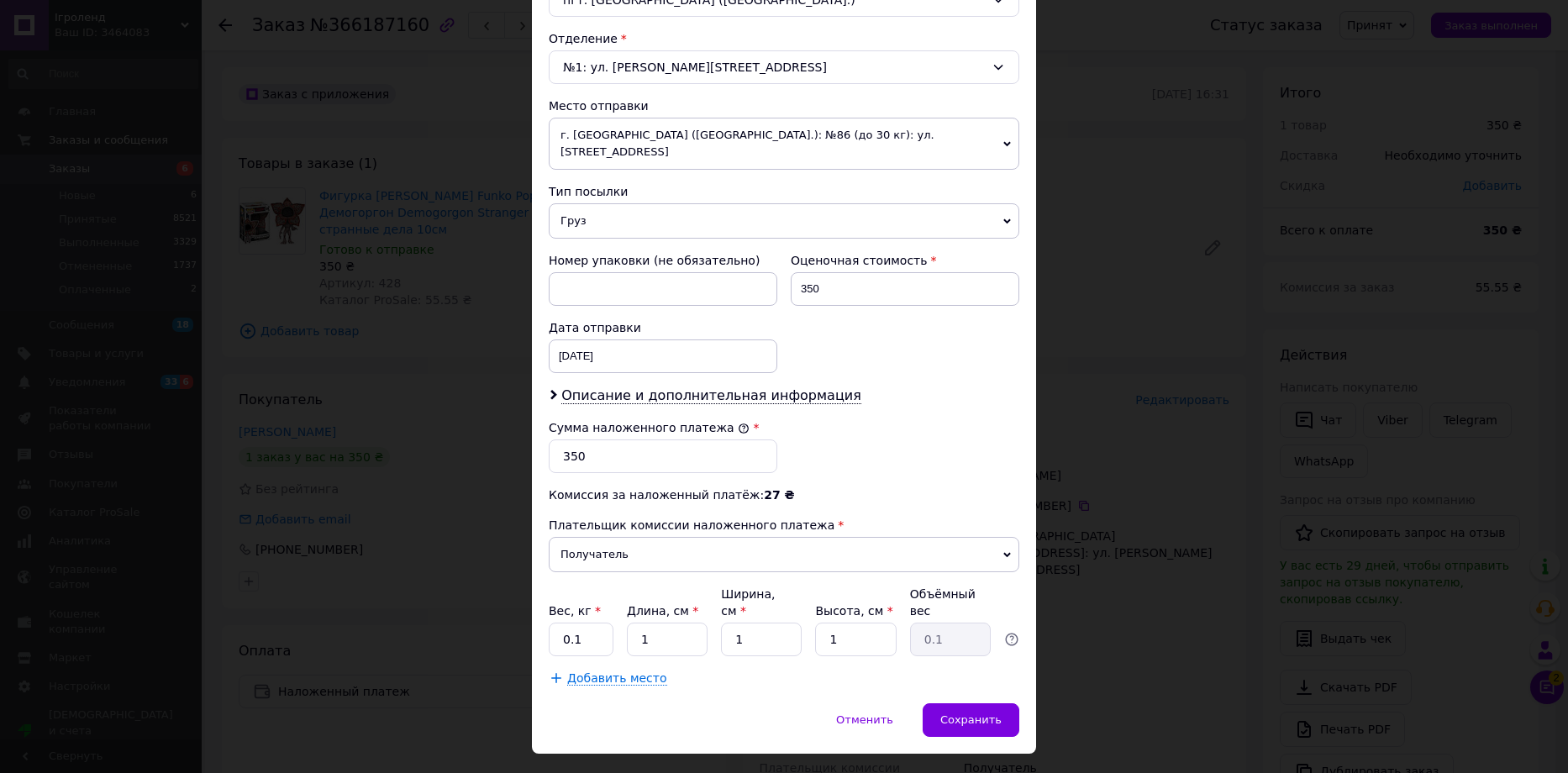
scroll to position [505, 0]
click at [967, 713] on span "Сохранить" at bounding box center [971, 719] width 61 height 13
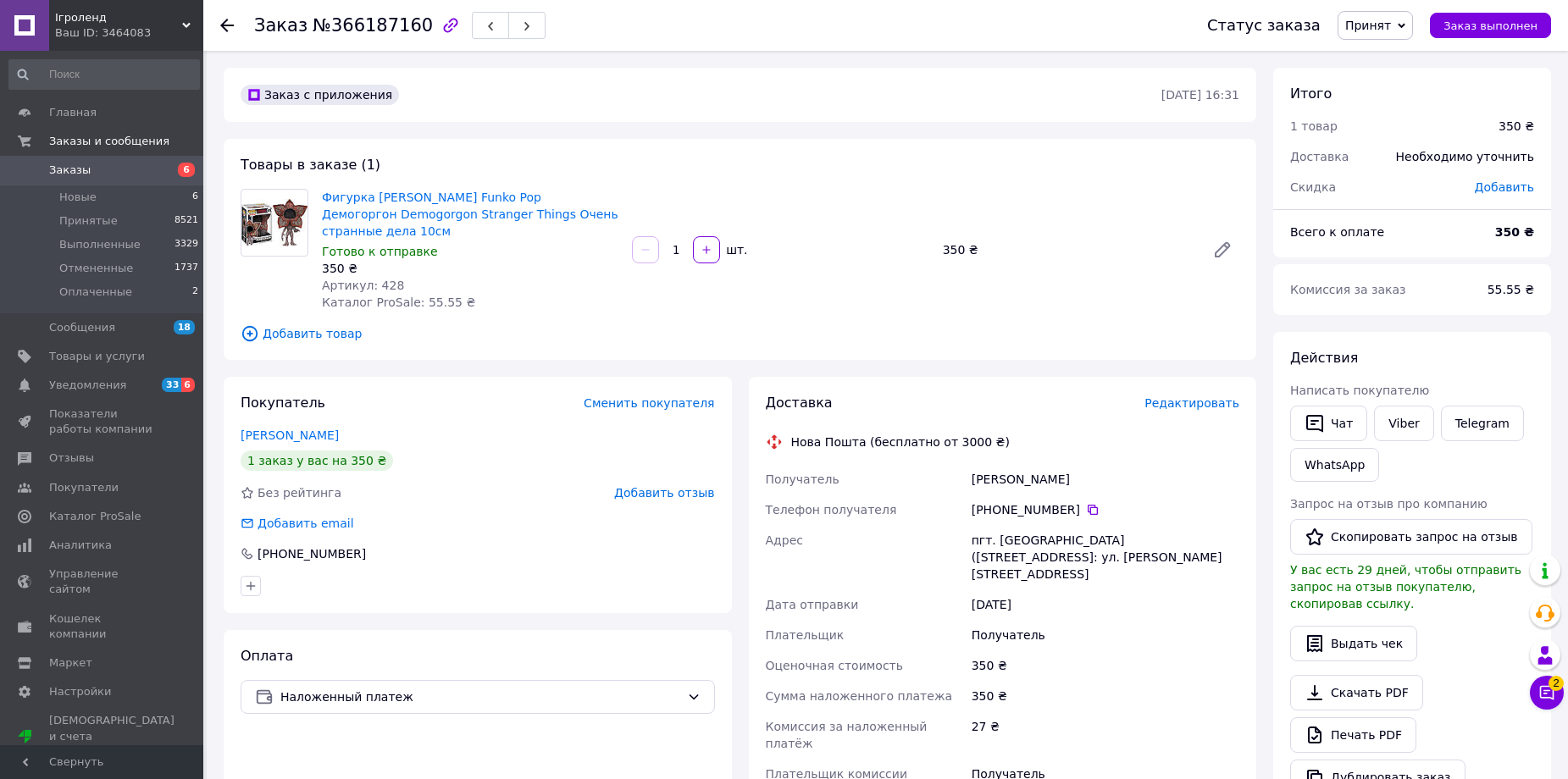
click at [152, 167] on span "Заказы" at bounding box center [102, 170] width 107 height 15
